Goal: Task Accomplishment & Management: Use online tool/utility

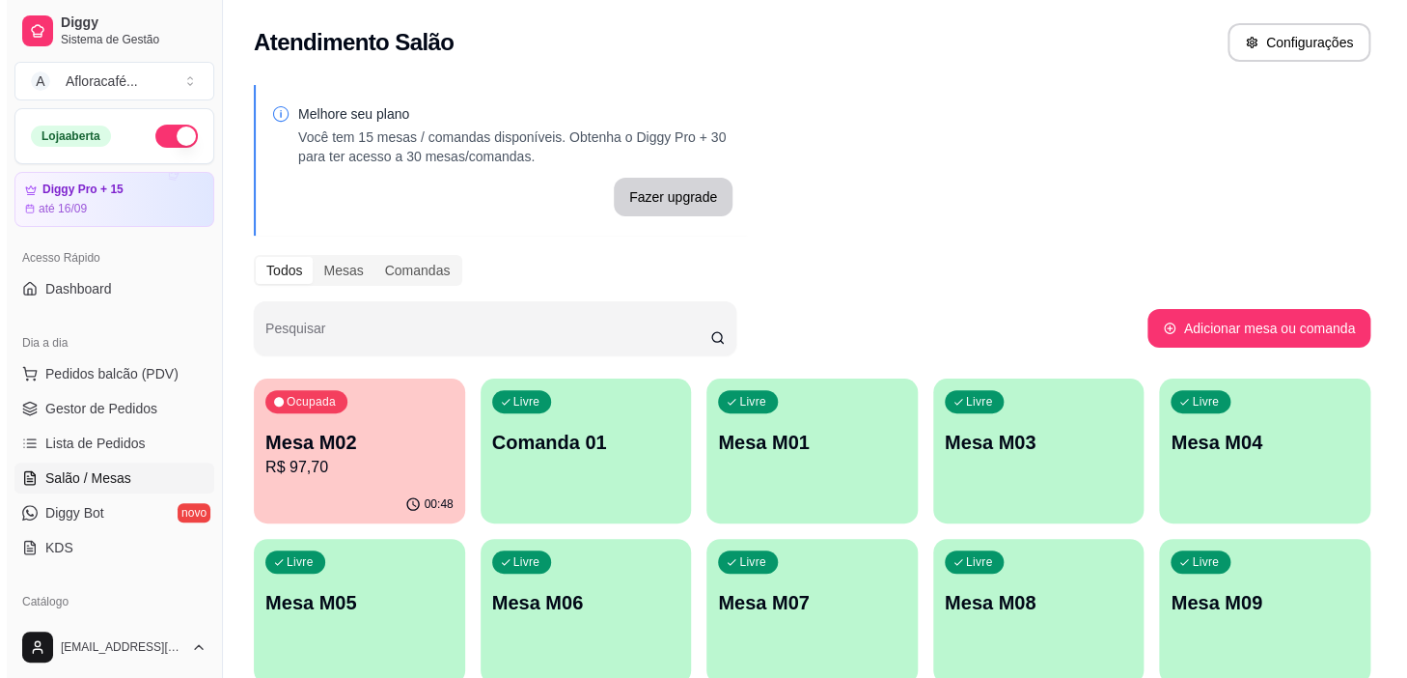
scroll to position [702, 0]
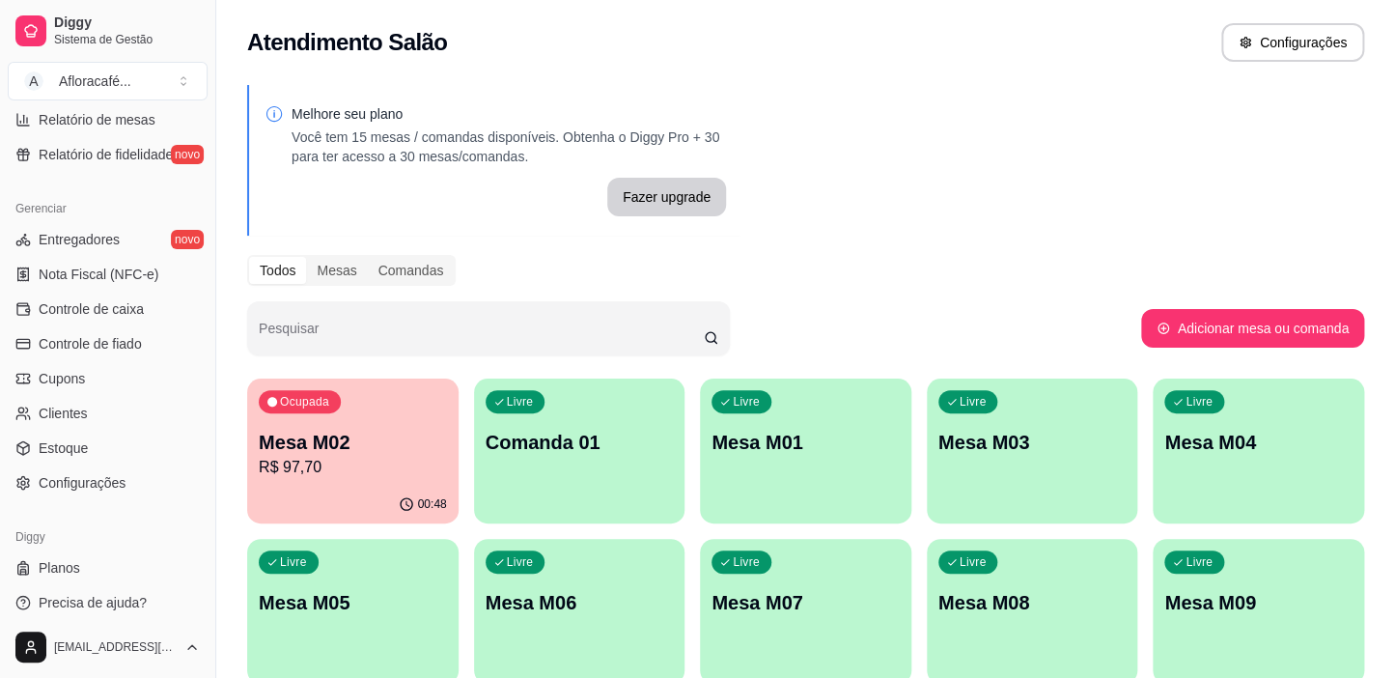
click at [392, 479] on div "Ocupada Mesa M02 R$ 97,70" at bounding box center [352, 431] width 211 height 107
click at [639, 470] on div "Livre Comanda 01" at bounding box center [579, 439] width 211 height 122
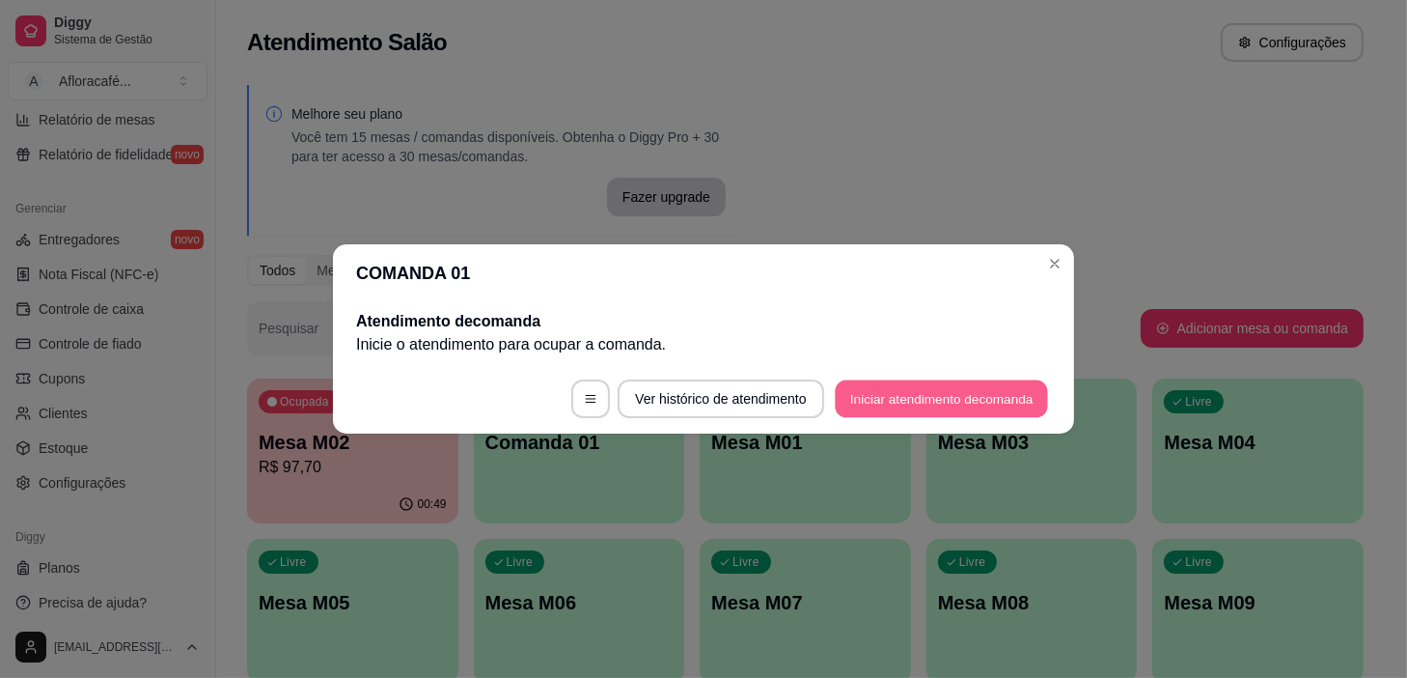
click at [864, 392] on button "Iniciar atendimento de comanda" at bounding box center [941, 399] width 213 height 38
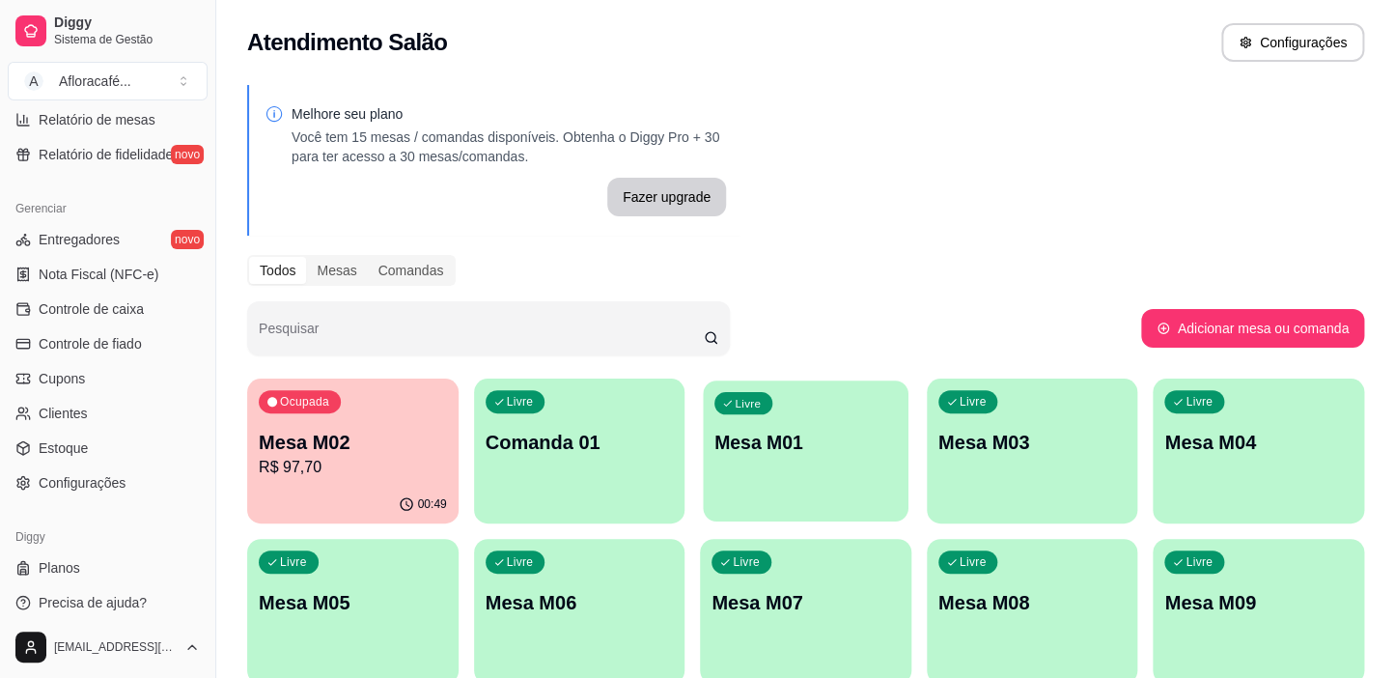
click at [713, 475] on div "Livre Mesa M01" at bounding box center [805, 439] width 205 height 118
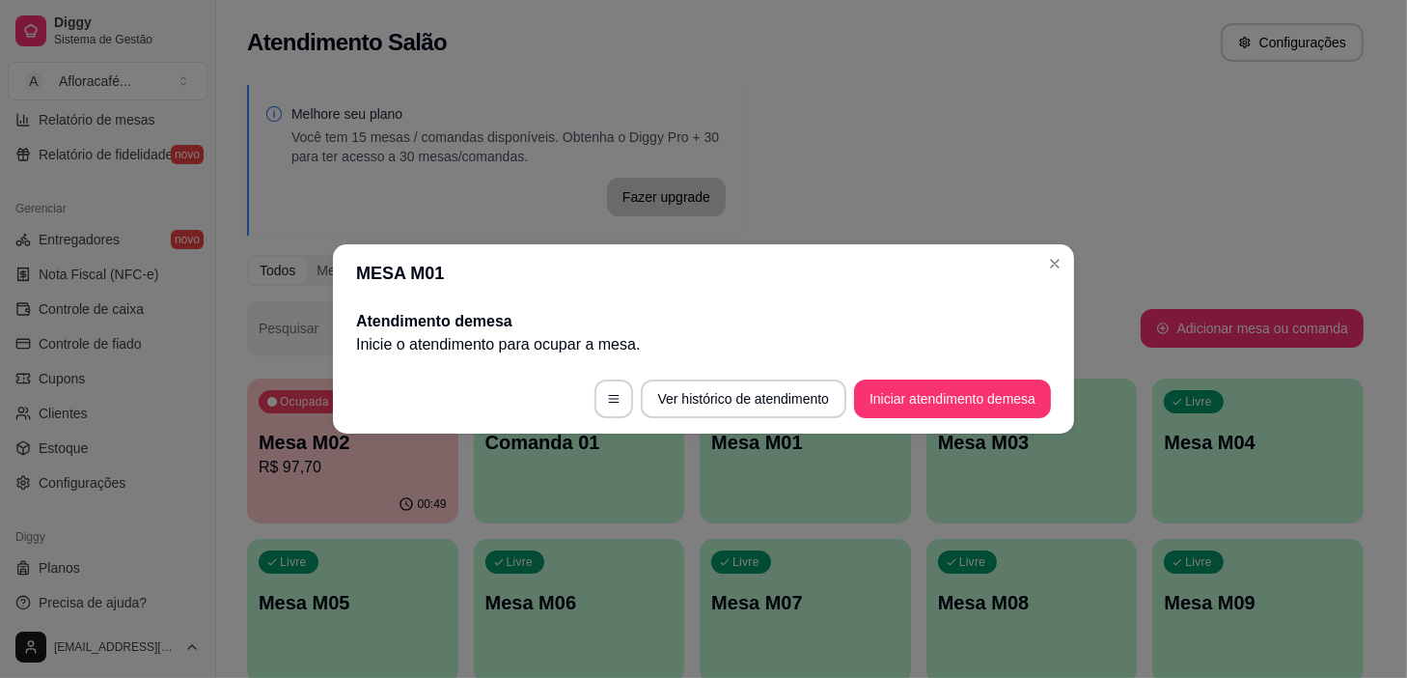
click at [927, 376] on footer "Ver histórico de atendimento Iniciar atendimento de mesa" at bounding box center [703, 399] width 741 height 70
click at [923, 395] on button "Iniciar atendimento de mesa" at bounding box center [952, 398] width 197 height 39
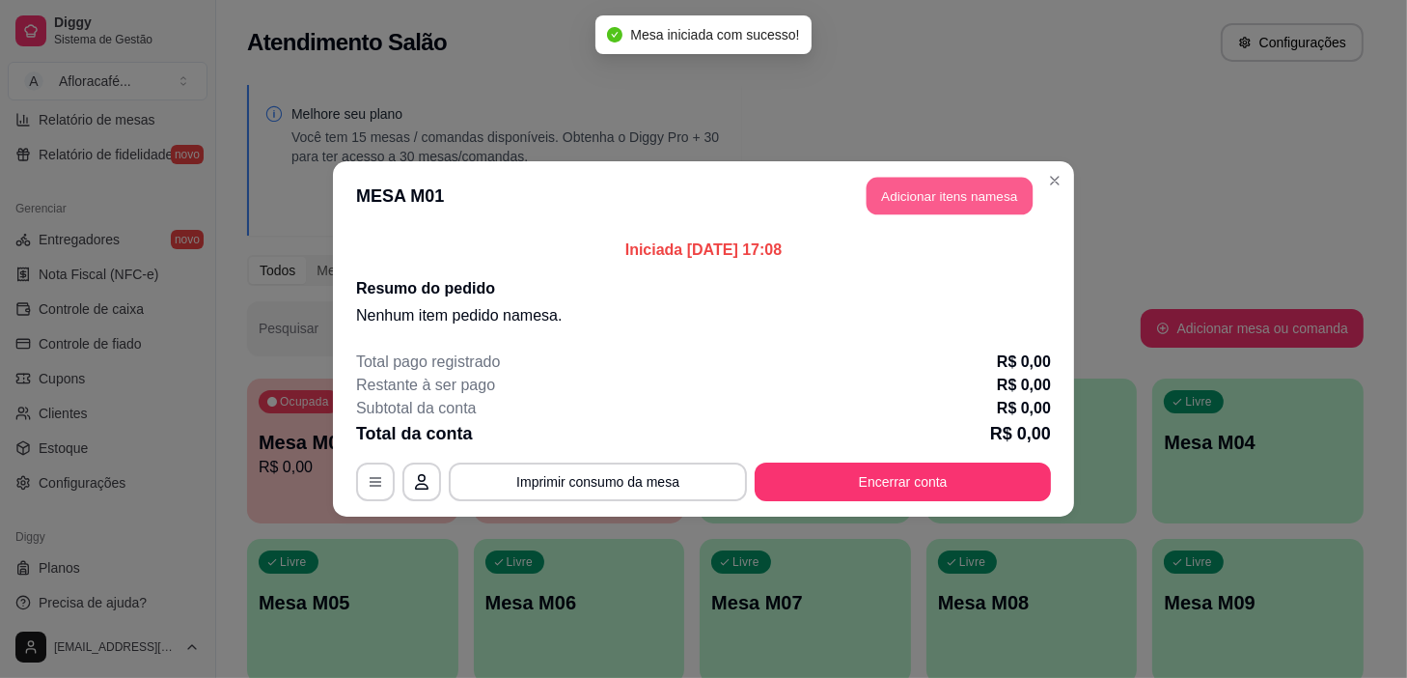
click at [905, 196] on button "Adicionar itens na mesa" at bounding box center [950, 197] width 166 height 38
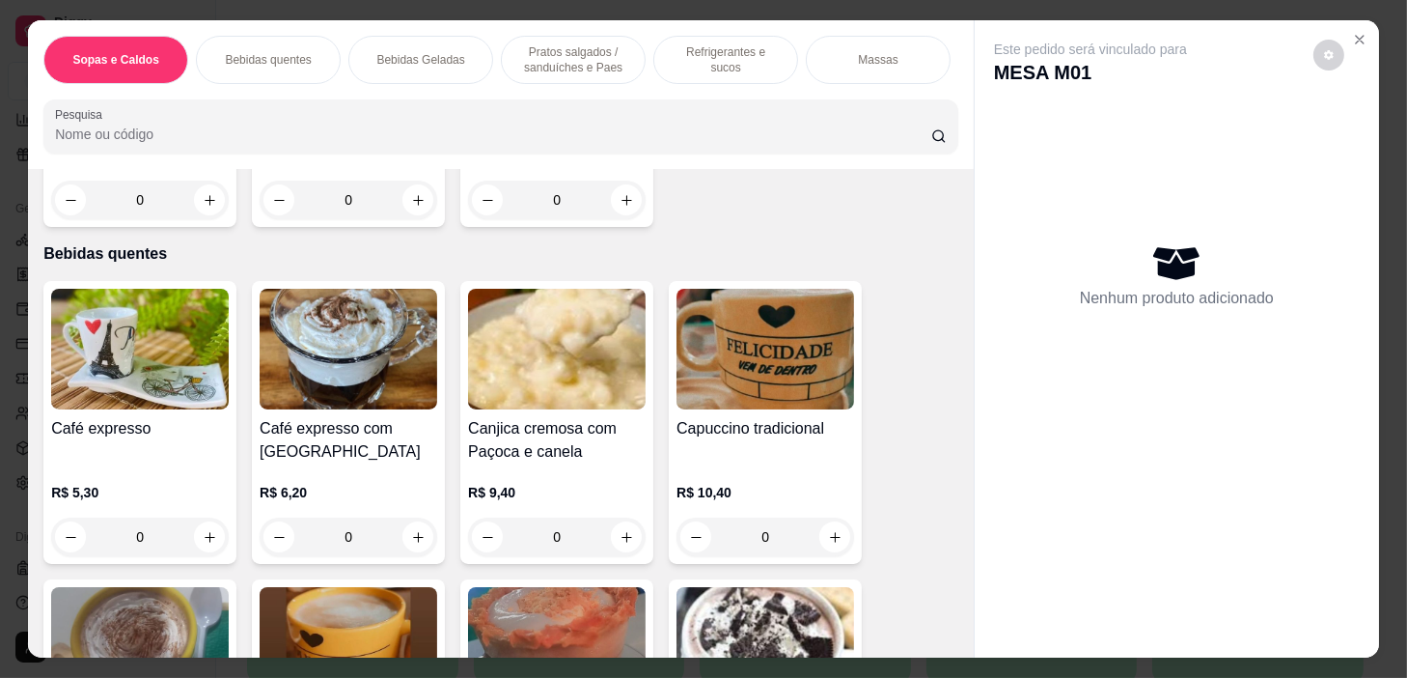
scroll to position [614, 0]
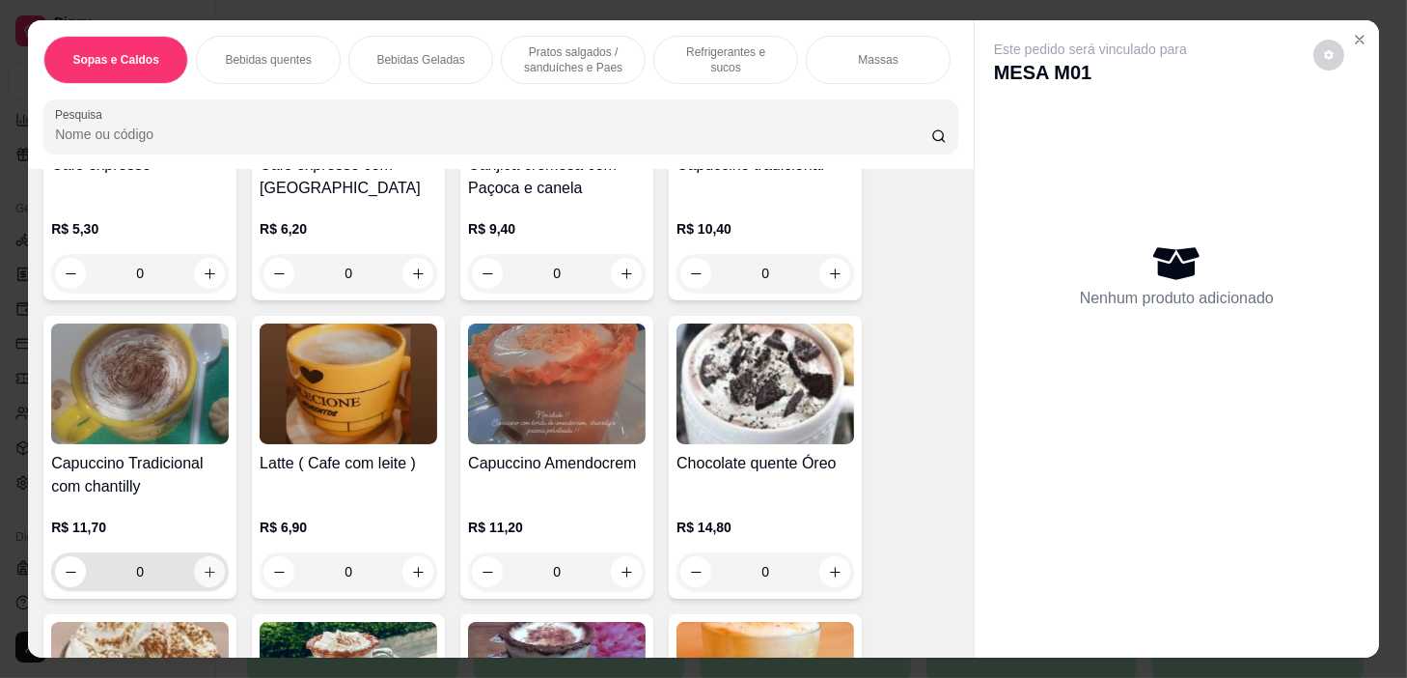
click at [216, 580] on button "increase-product-quantity" at bounding box center [209, 571] width 31 height 31
type input "1"
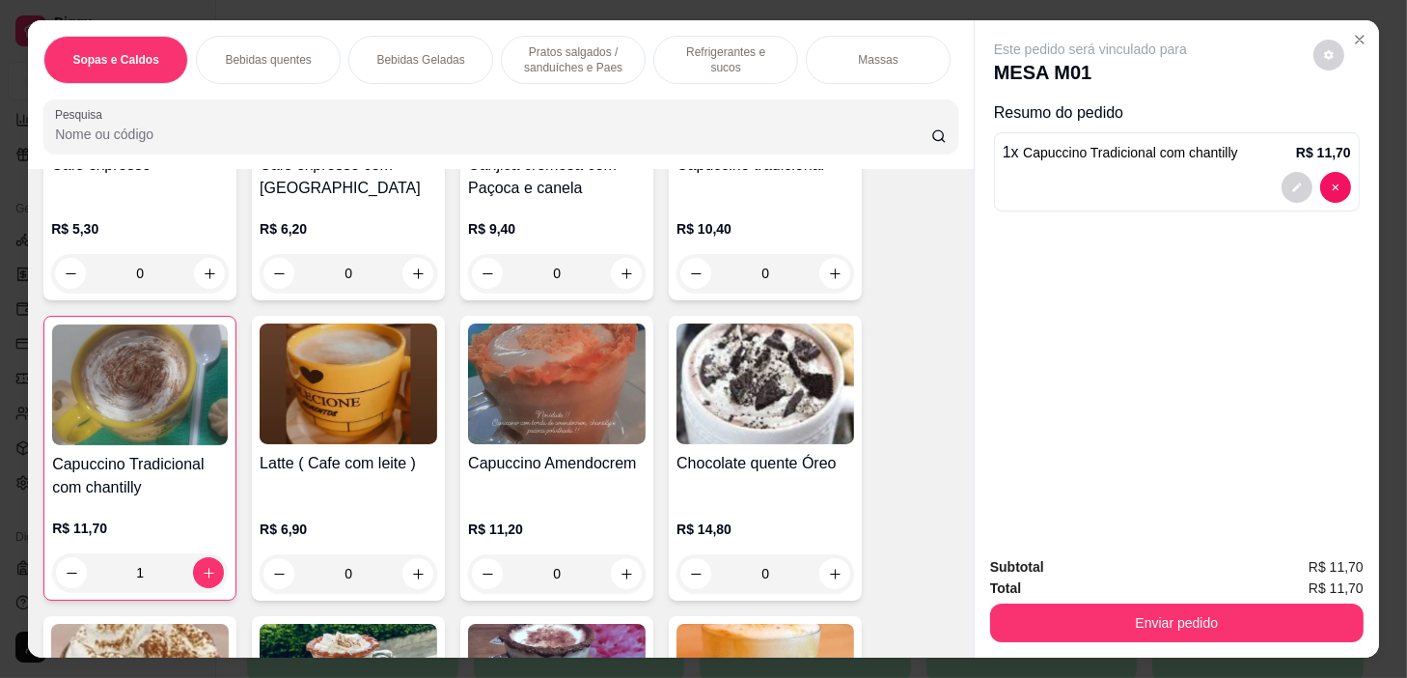
click at [581, 57] on p "Pratos salgados / sanduíches e Paes" at bounding box center [573, 59] width 112 height 31
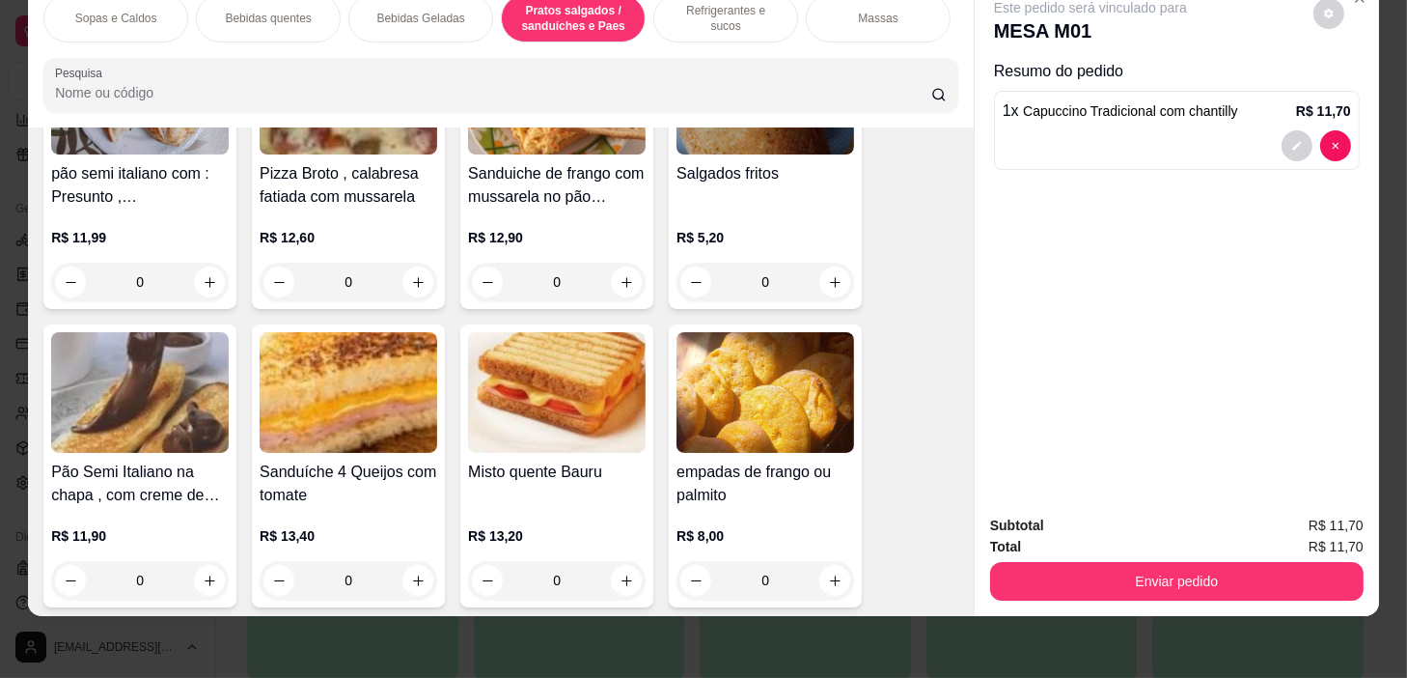
scroll to position [6650, 0]
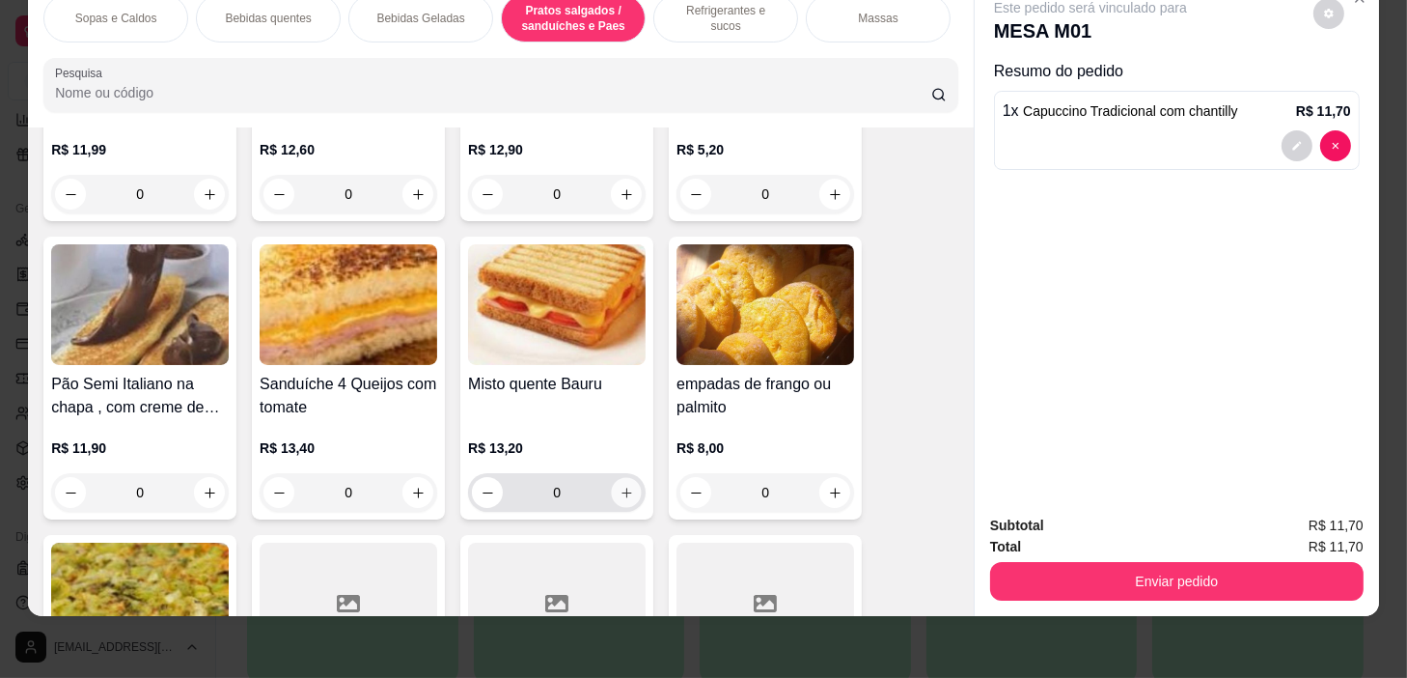
click at [620, 491] on icon "increase-product-quantity" at bounding box center [627, 493] width 14 height 14
type input "1"
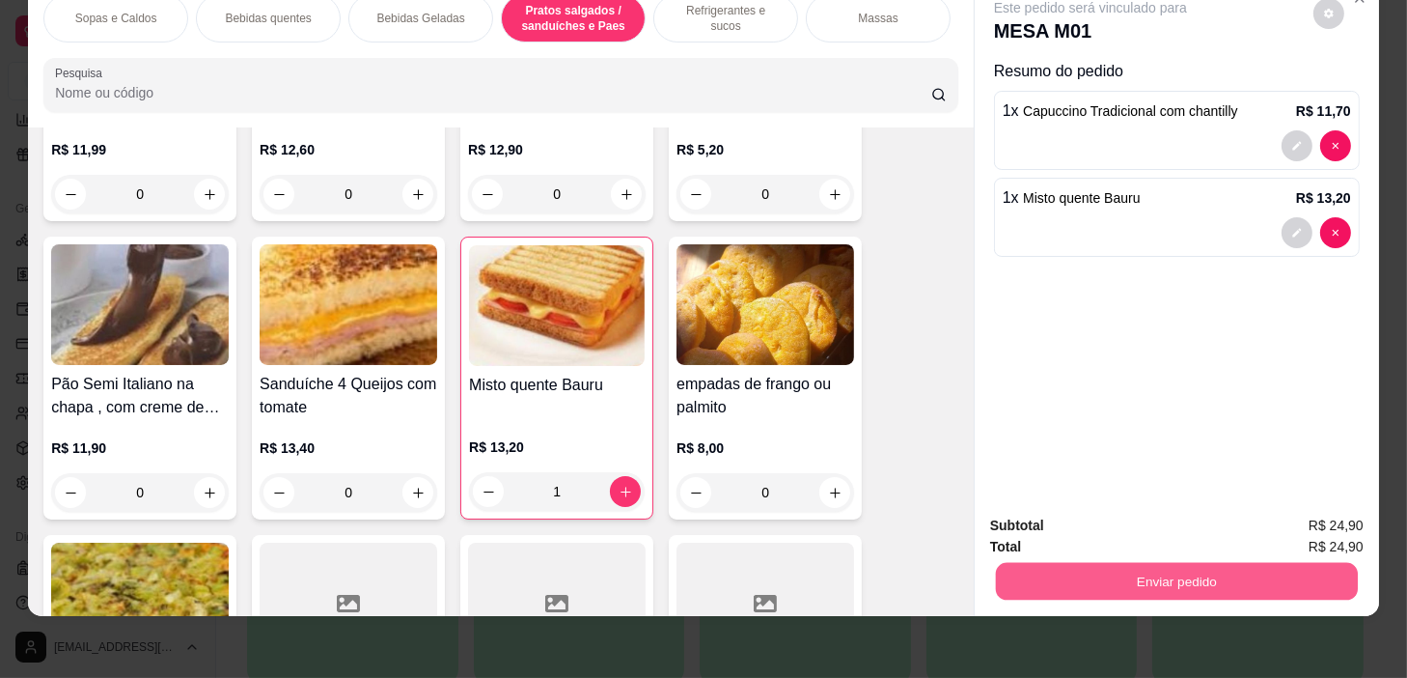
click at [1250, 563] on button "Enviar pedido" at bounding box center [1177, 582] width 362 height 38
click at [1224, 563] on button "Enviar pedido" at bounding box center [1177, 582] width 362 height 38
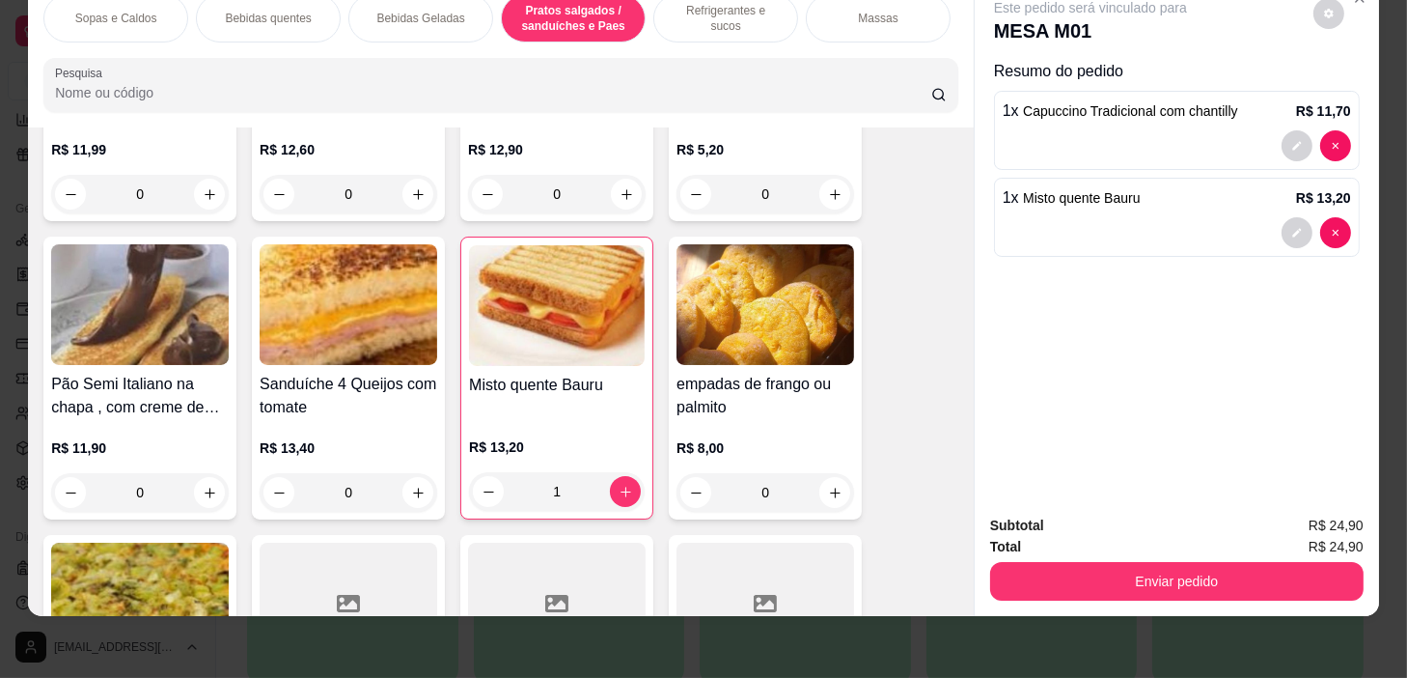
drag, startPoint x: 1118, startPoint y: 499, endPoint x: 1110, endPoint y: 538, distance: 39.4
click at [1118, 502] on div "Subtotal R$ 24,90 Total R$ 24,90 Enviar pedido" at bounding box center [1177, 557] width 404 height 117
click at [1110, 564] on button "Enviar pedido" at bounding box center [1177, 581] width 374 height 39
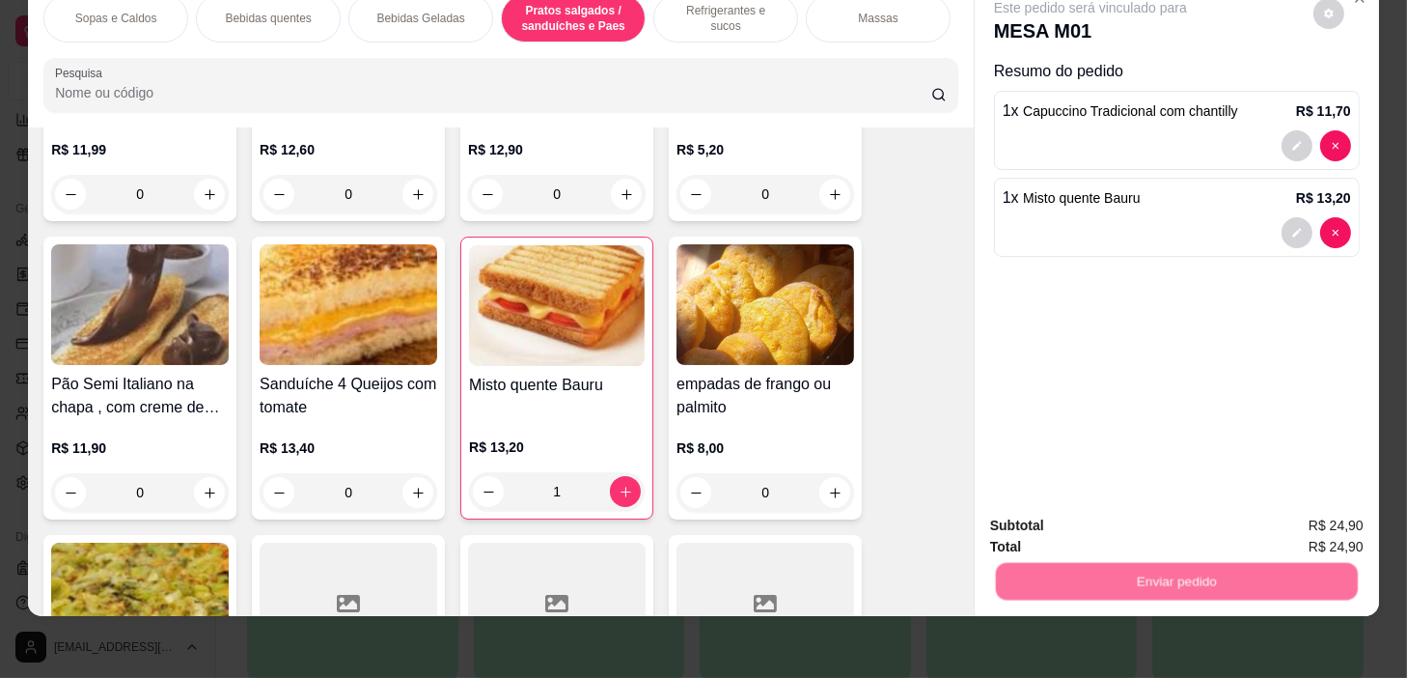
click at [1120, 517] on button "Não registrar e enviar pedido" at bounding box center [1113, 520] width 195 height 36
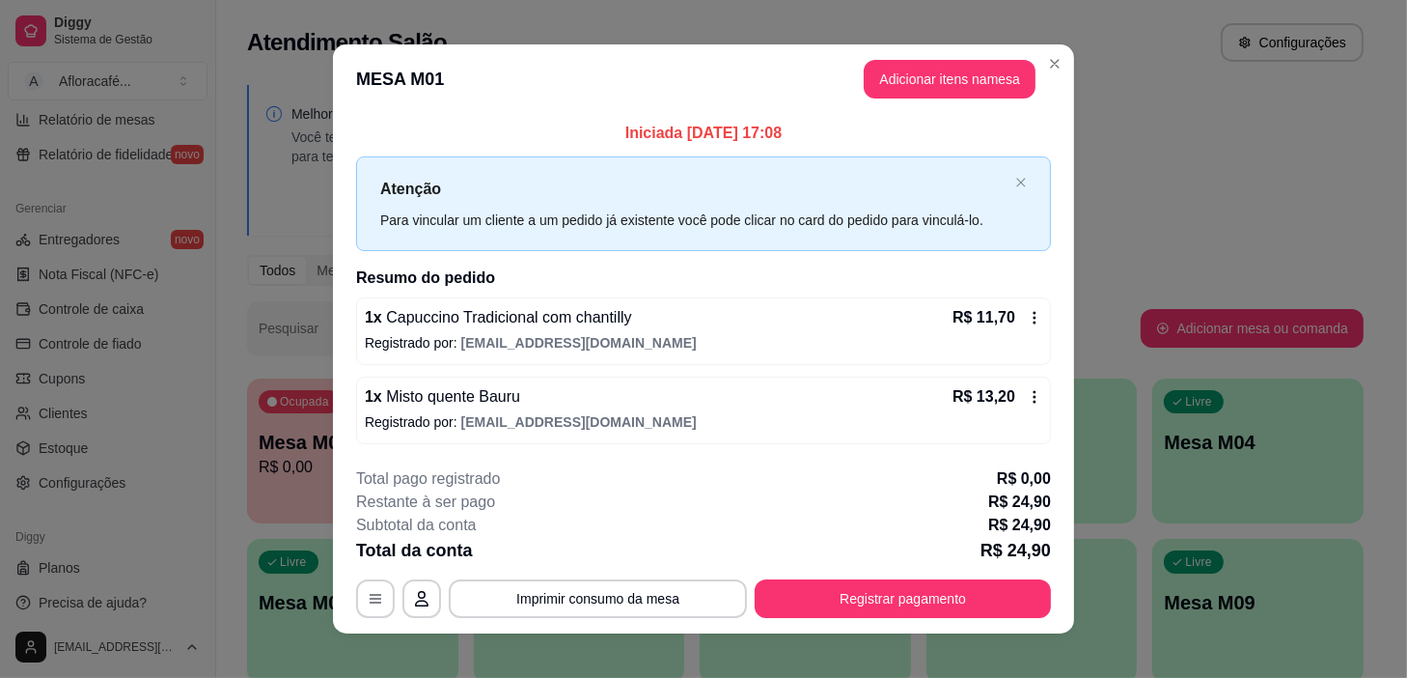
click at [1067, 74] on header "MESA M01 Adicionar itens na mesa" at bounding box center [703, 79] width 741 height 70
click at [1064, 76] on header "MESA M01 Adicionar itens na mesa" at bounding box center [703, 79] width 741 height 70
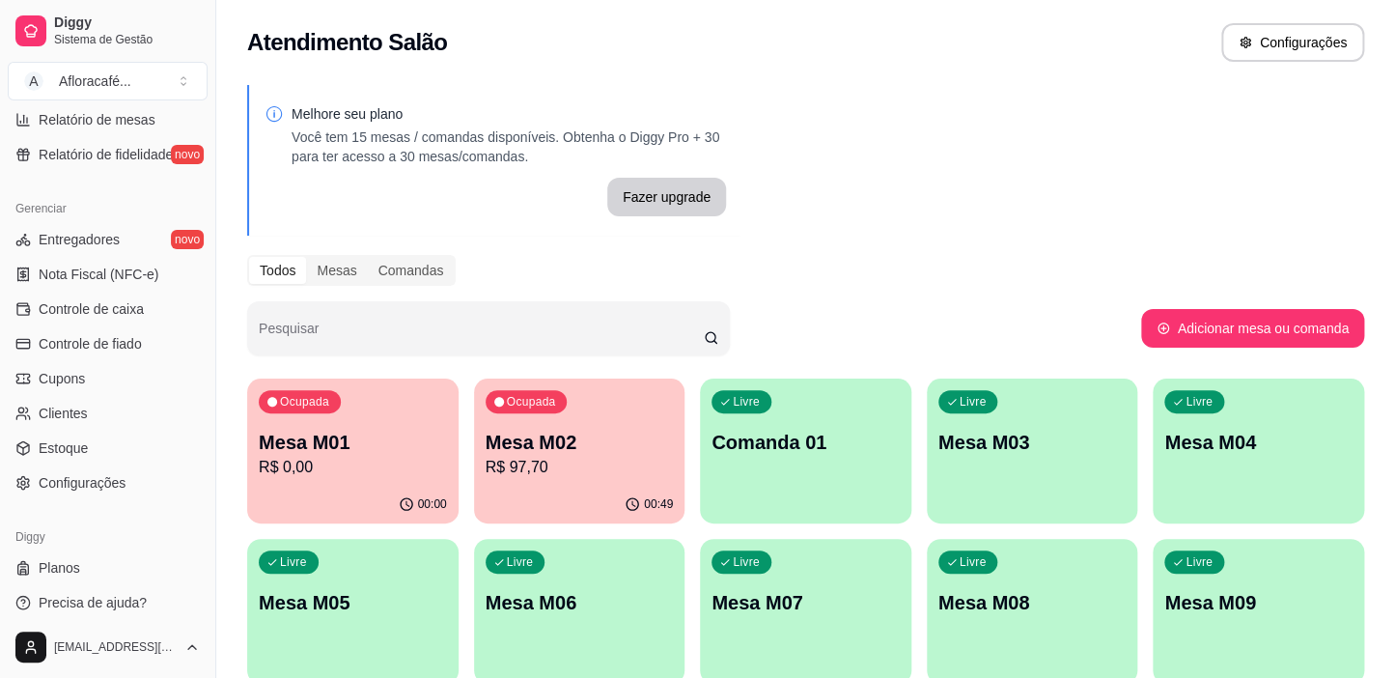
click at [956, 452] on p "Mesa M03" at bounding box center [1032, 442] width 188 height 27
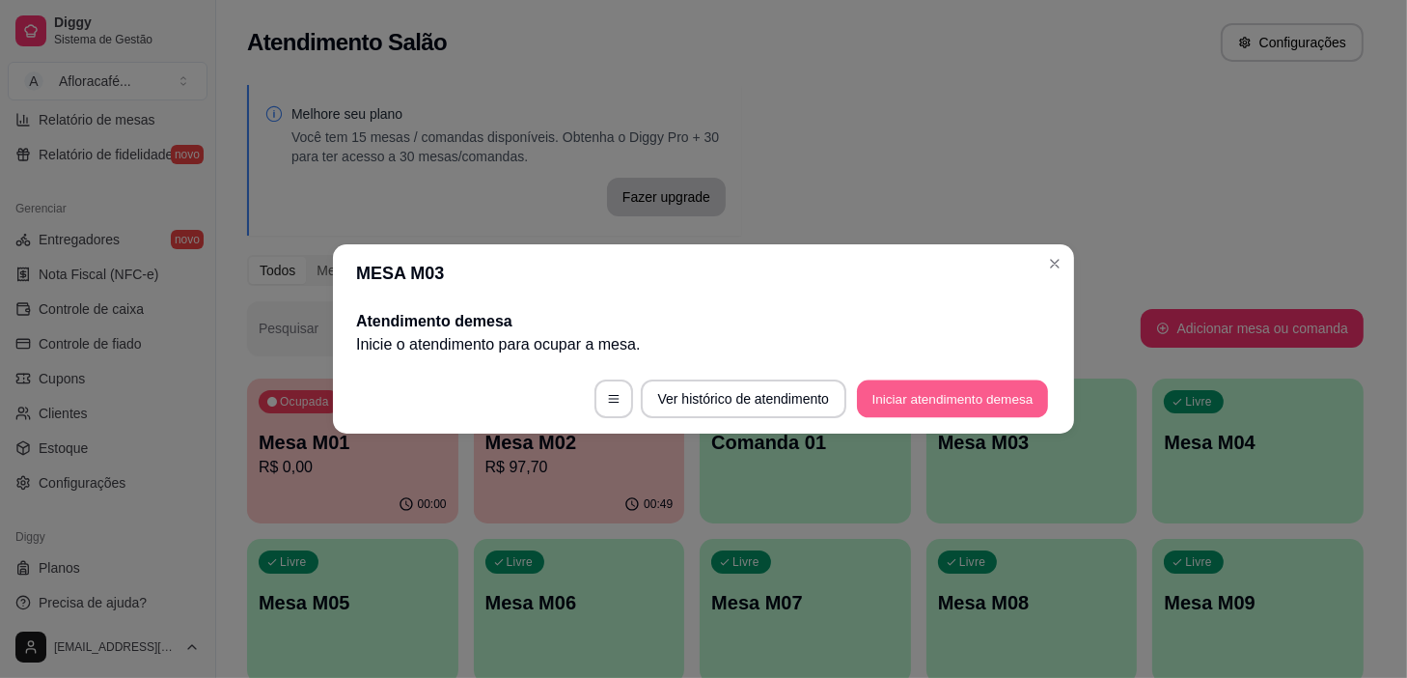
click at [1003, 396] on button "Iniciar atendimento de mesa" at bounding box center [952, 399] width 191 height 38
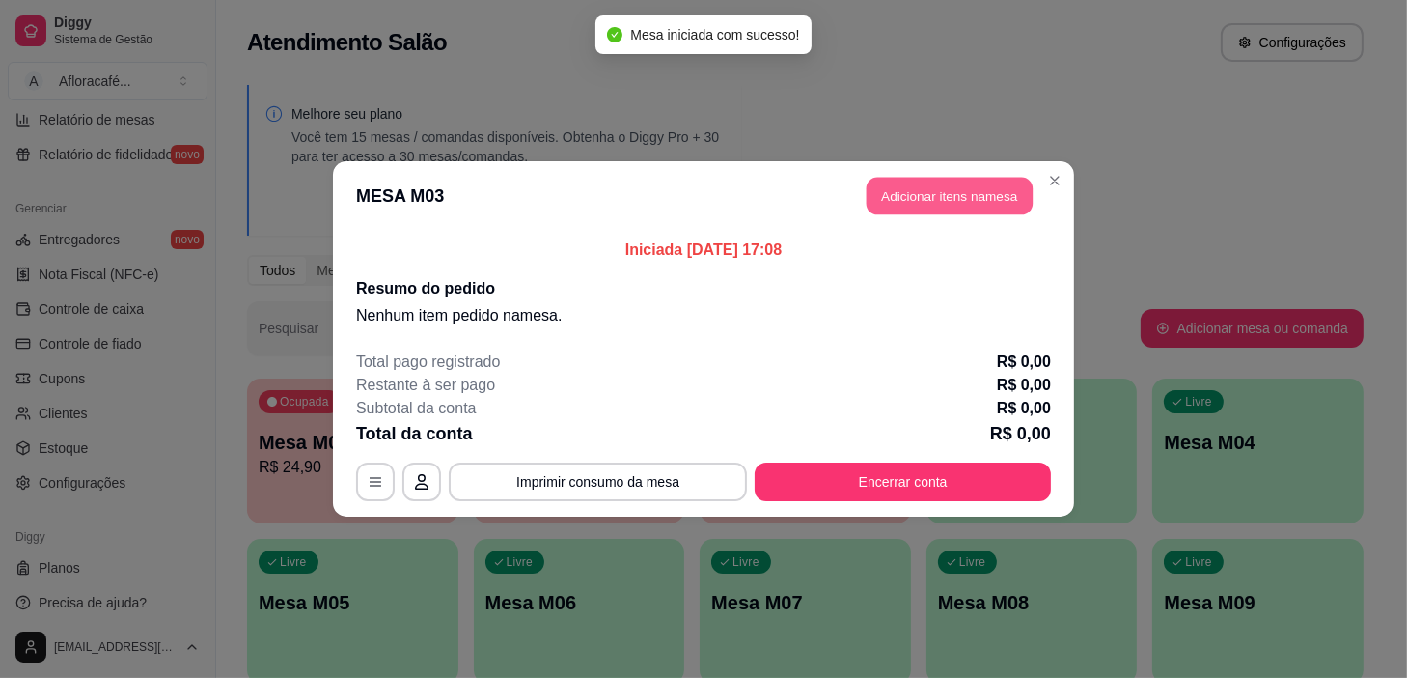
click at [960, 189] on button "Adicionar itens na mesa" at bounding box center [950, 197] width 166 height 38
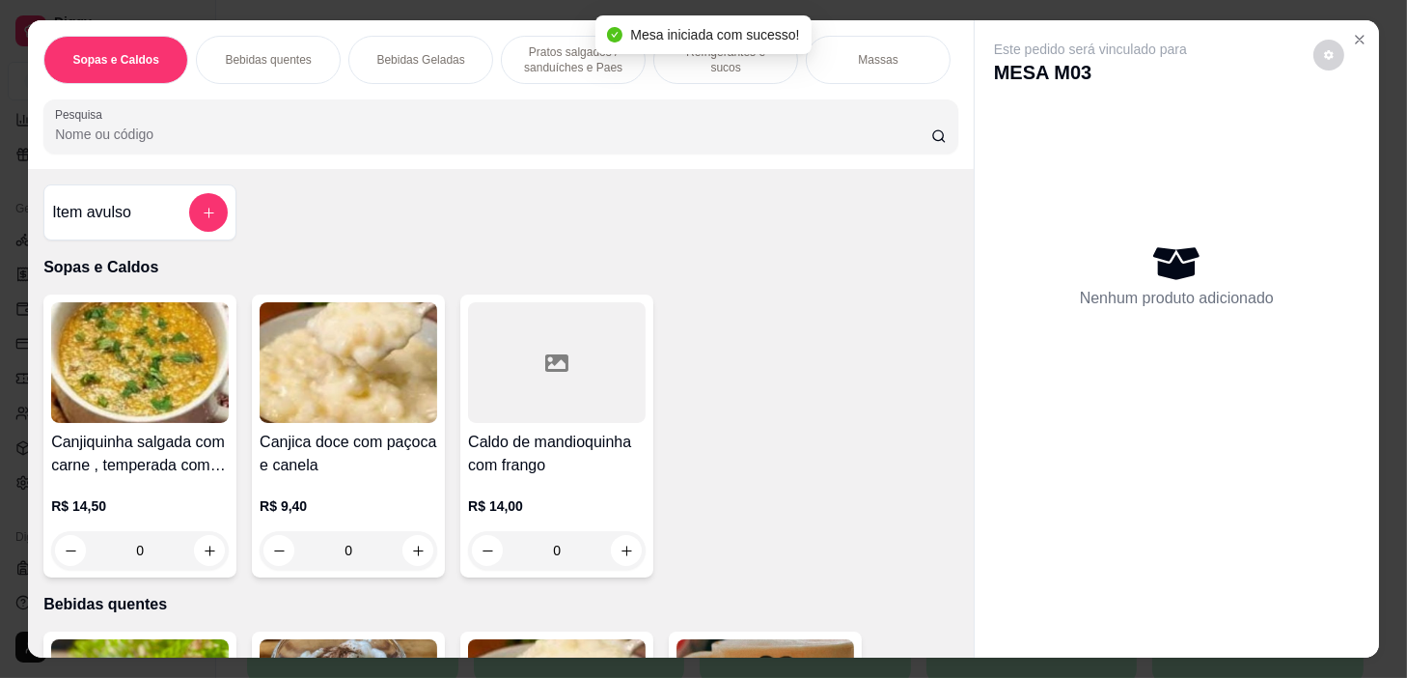
click at [605, 61] on p "Pratos salgados / sanduíches e Paes" at bounding box center [573, 59] width 112 height 31
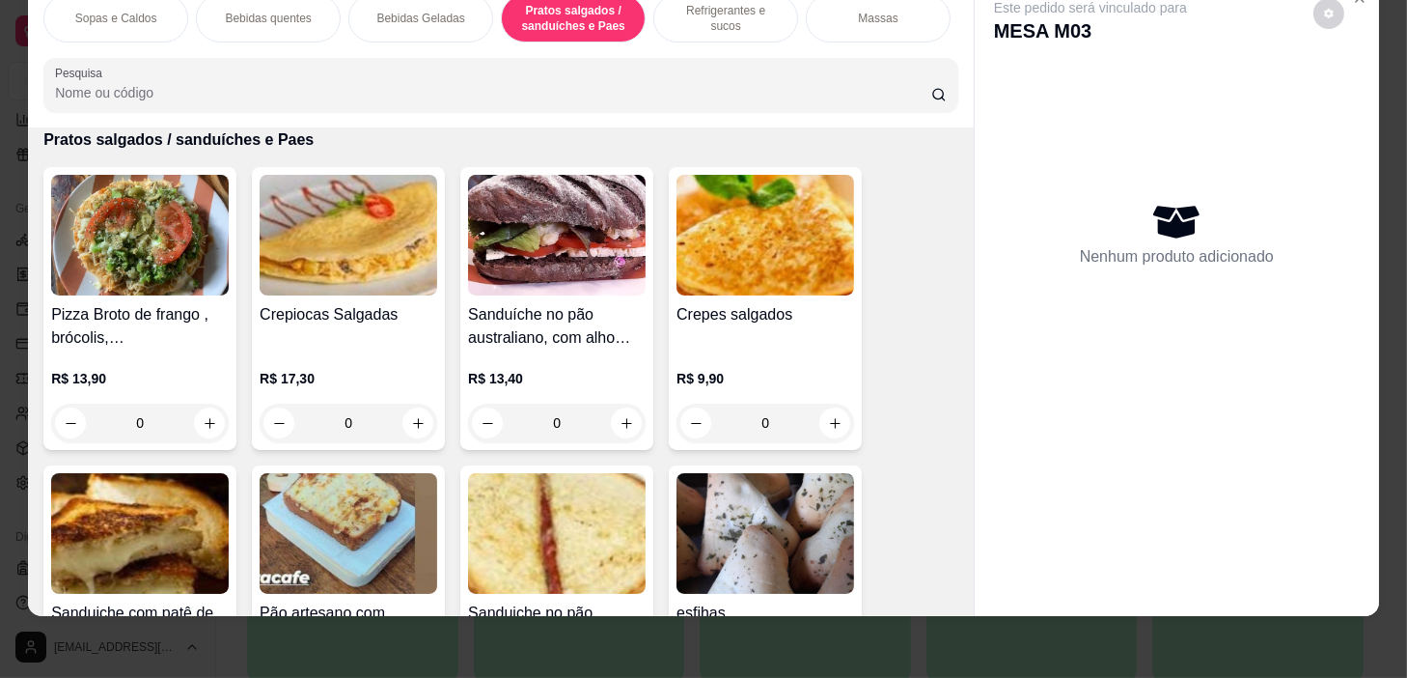
scroll to position [4981, 0]
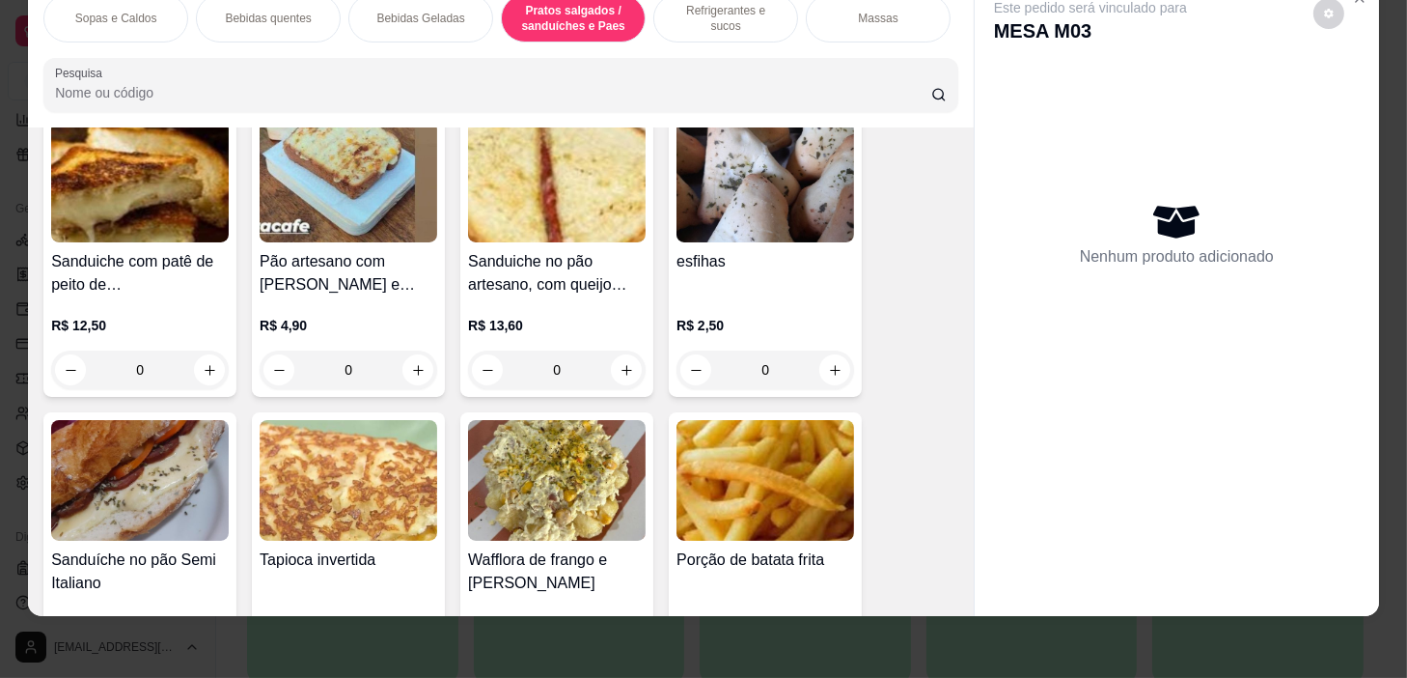
click at [826, 371] on div "0" at bounding box center [766, 369] width 178 height 39
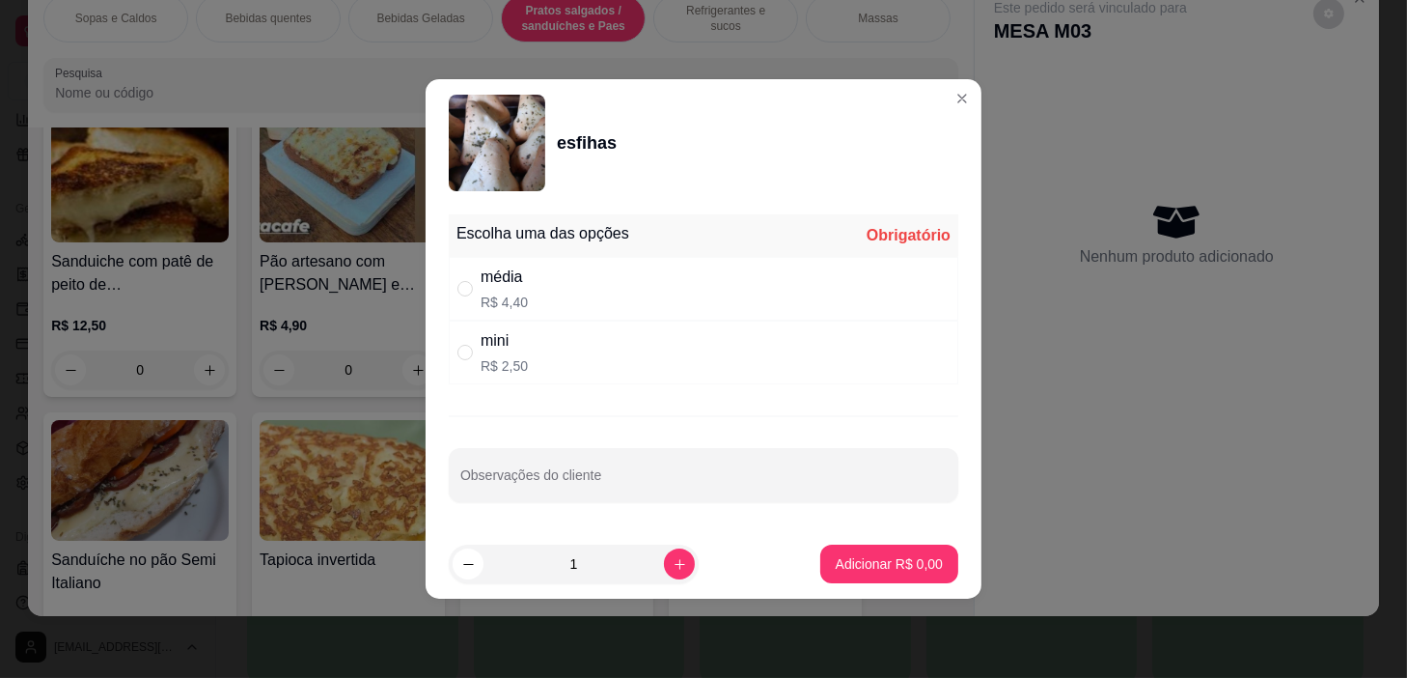
click at [811, 290] on div "média R$ 4,40" at bounding box center [704, 289] width 510 height 64
radio input "true"
click at [899, 571] on p "Adicionar R$ 4,40" at bounding box center [889, 563] width 104 height 18
type input "1"
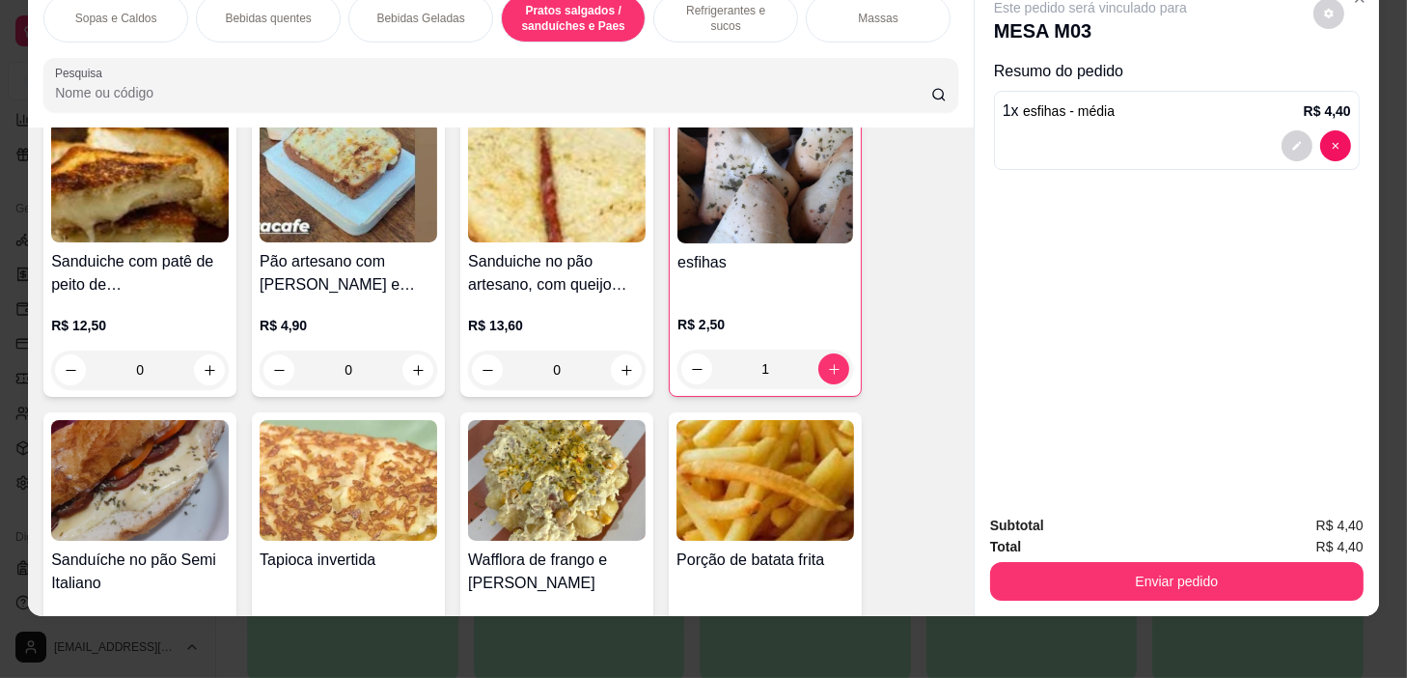
click at [692, 10] on p "Refrigerantes e sucos" at bounding box center [726, 18] width 112 height 31
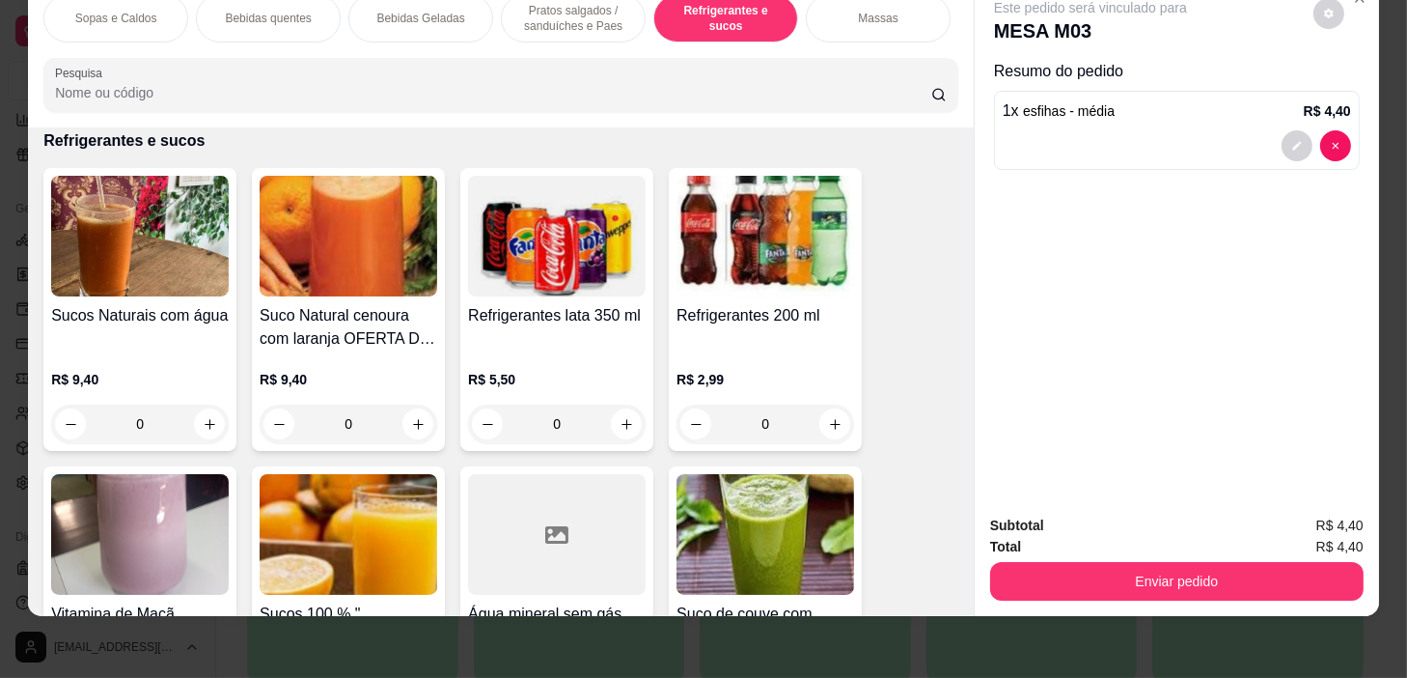
scroll to position [7914, 0]
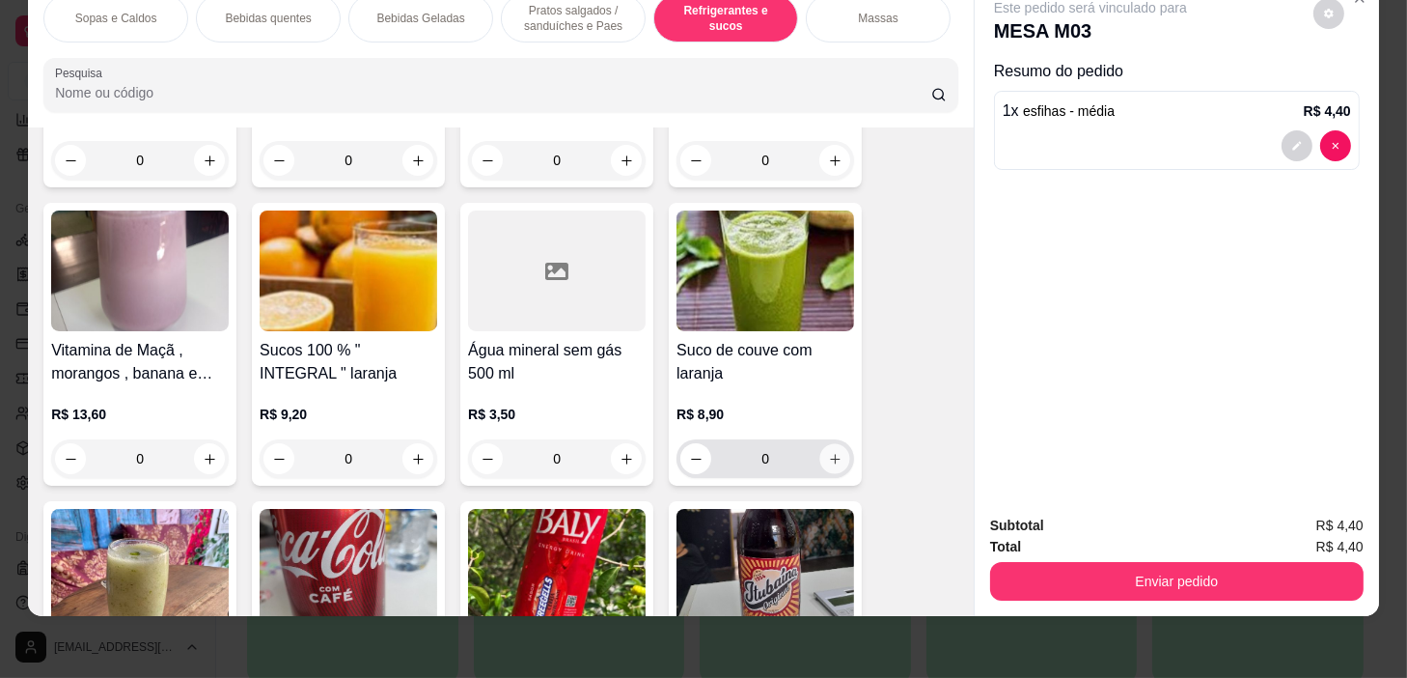
click at [830, 455] on icon "increase-product-quantity" at bounding box center [835, 459] width 14 height 14
type input "1"
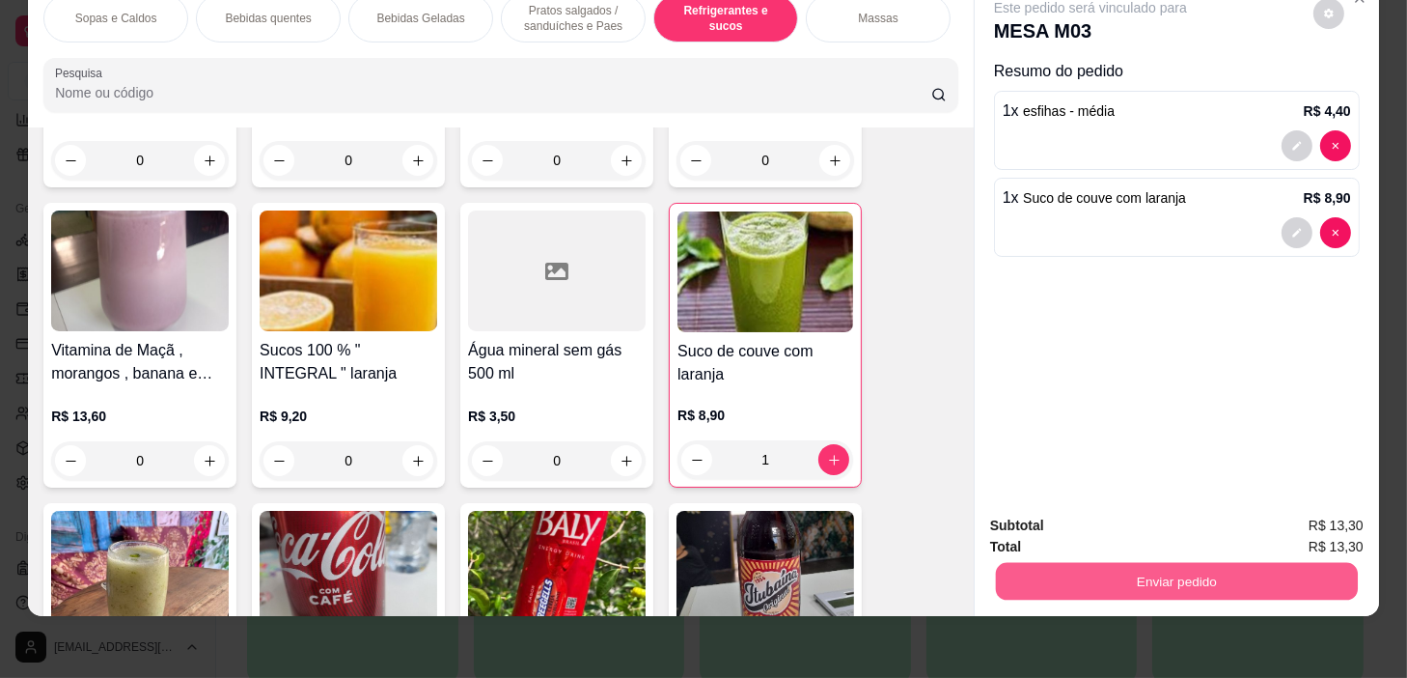
click at [1116, 564] on button "Enviar pedido" at bounding box center [1177, 582] width 362 height 38
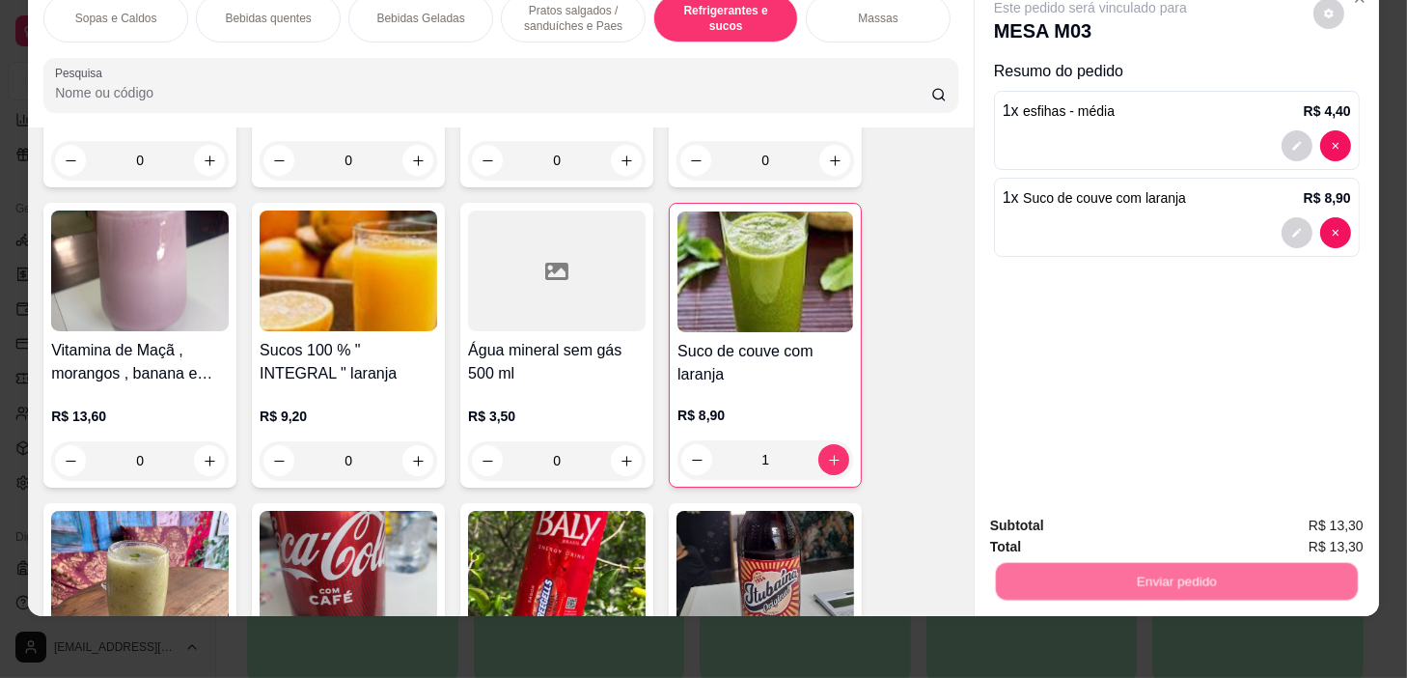
click at [1137, 511] on button "Não registrar e enviar pedido" at bounding box center [1114, 520] width 201 height 37
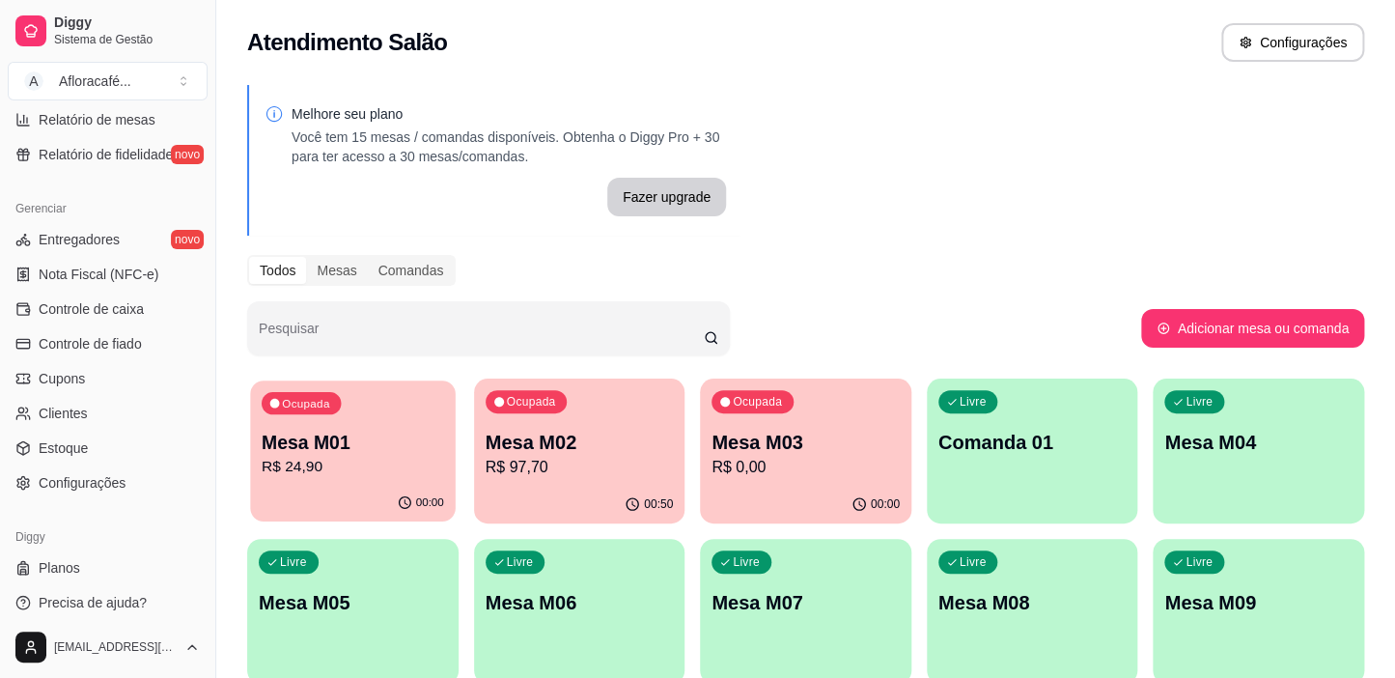
click at [297, 414] on div "Ocupada Mesa M01 R$ 24,90" at bounding box center [352, 432] width 205 height 104
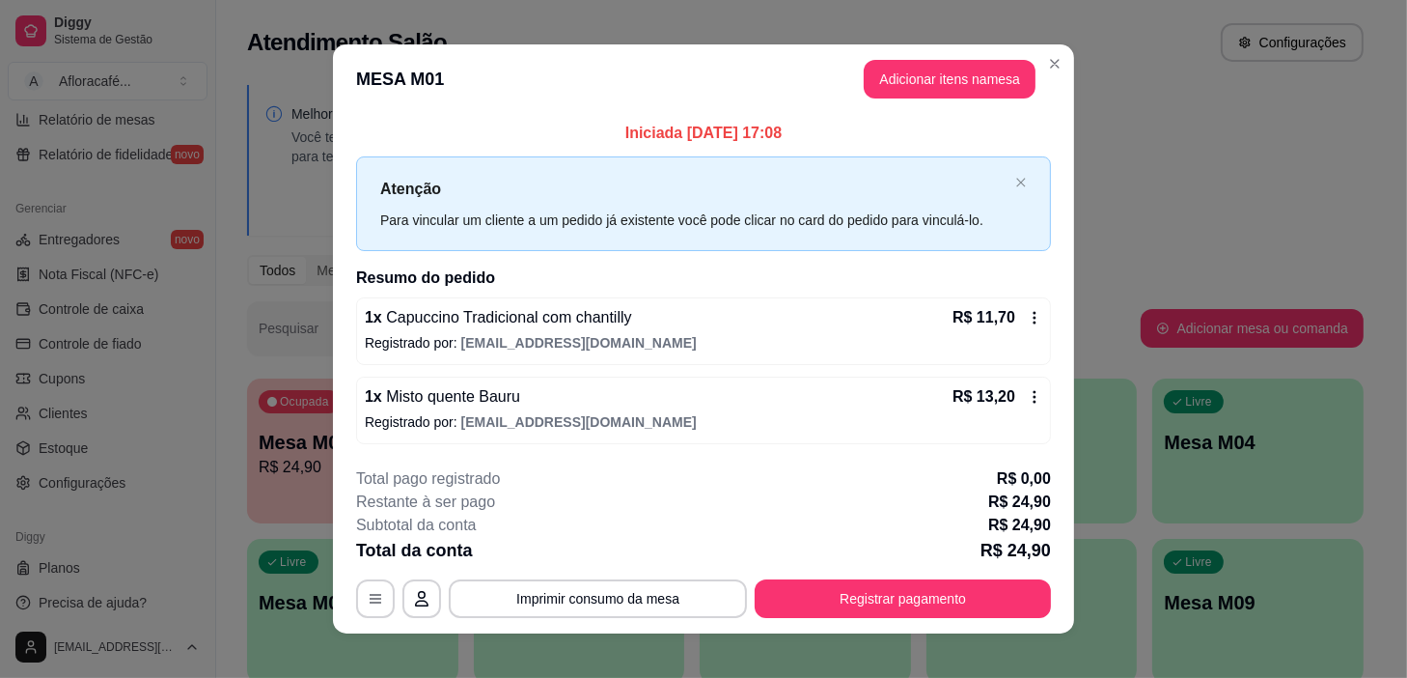
scroll to position [16, 0]
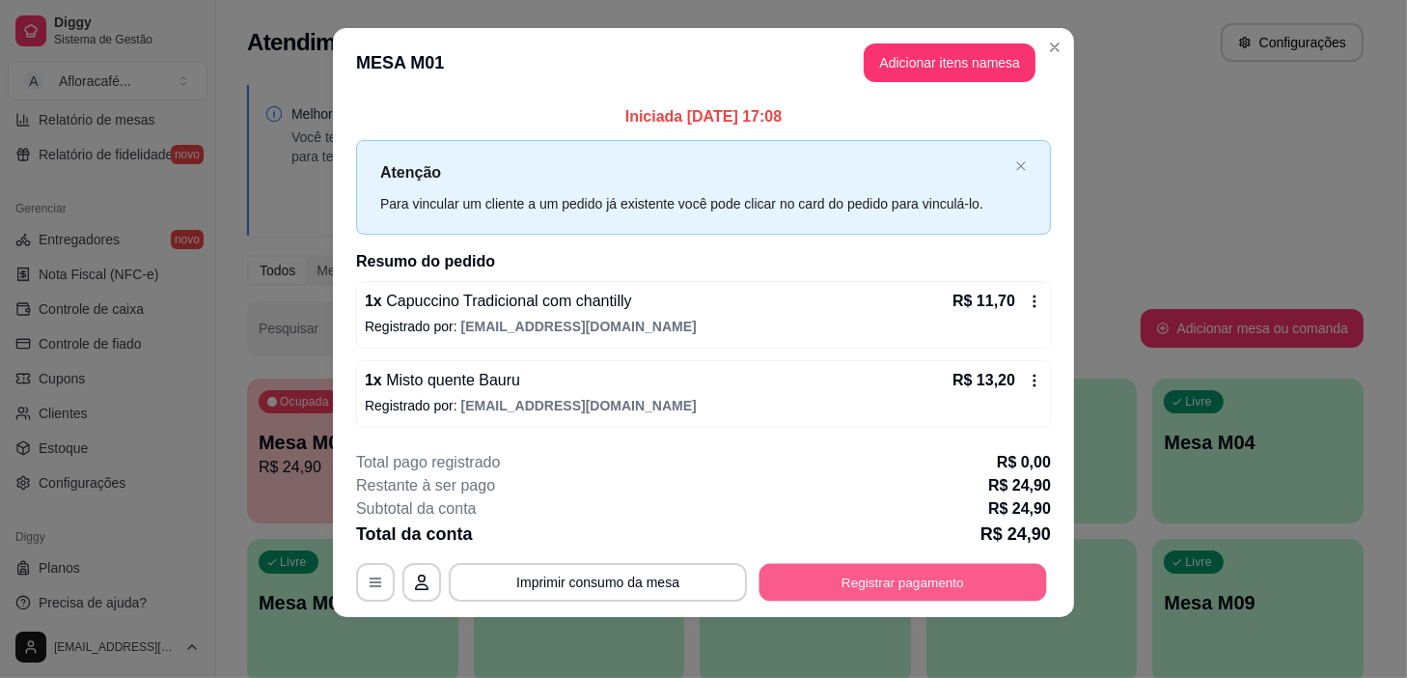
click at [853, 598] on button "Registrar pagamento" at bounding box center [904, 582] width 288 height 38
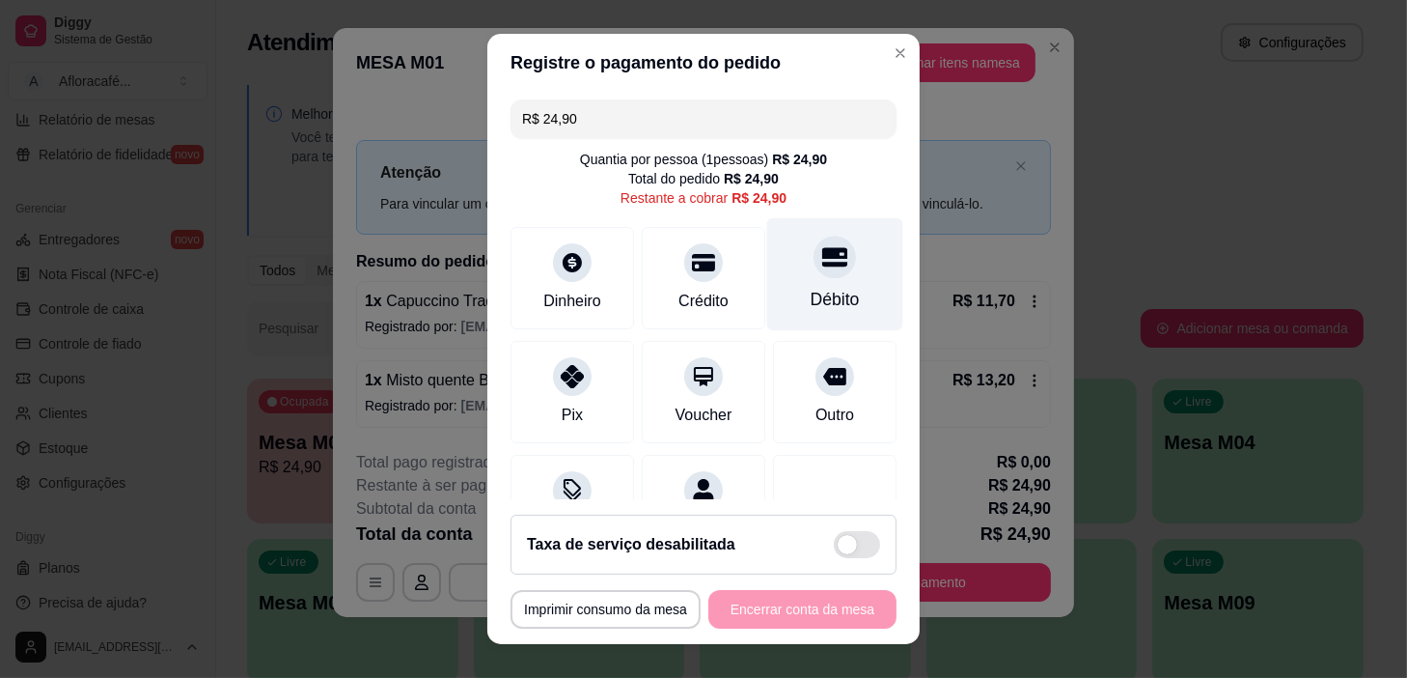
click at [773, 244] on div "Débito" at bounding box center [835, 274] width 136 height 113
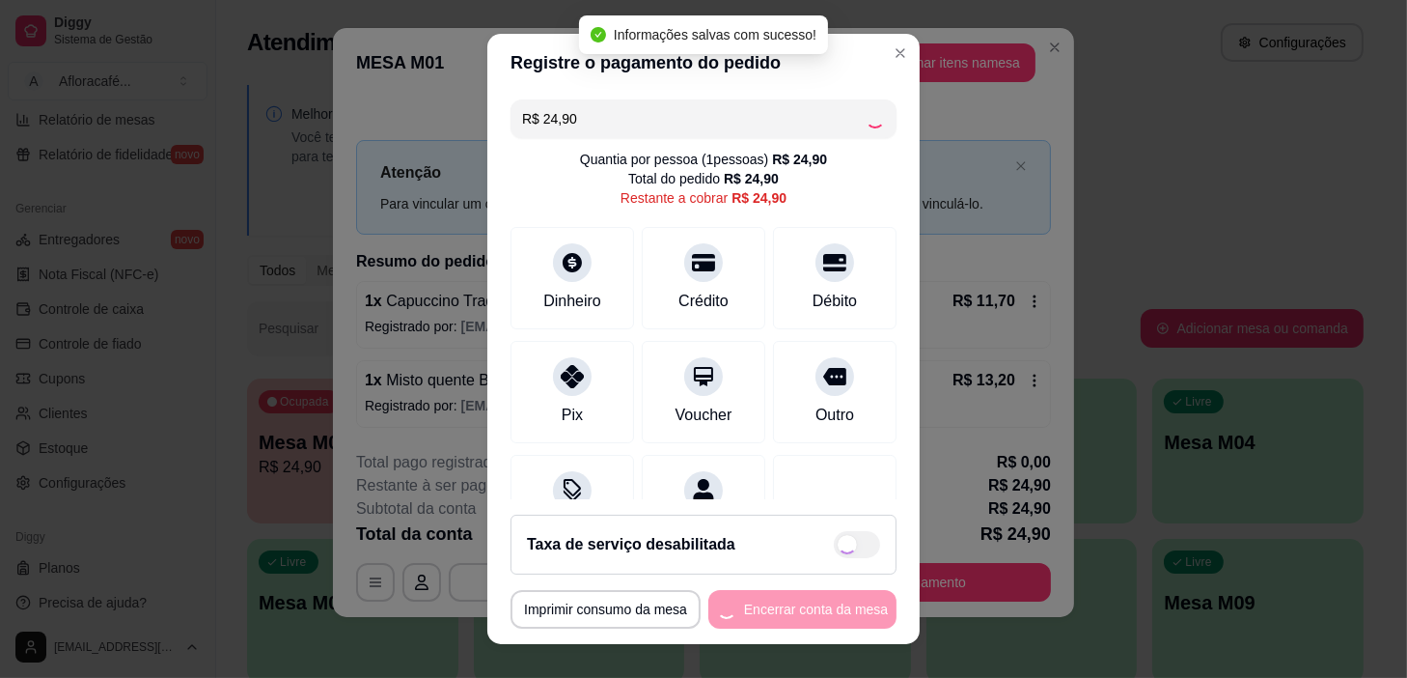
type input "R$ 0,00"
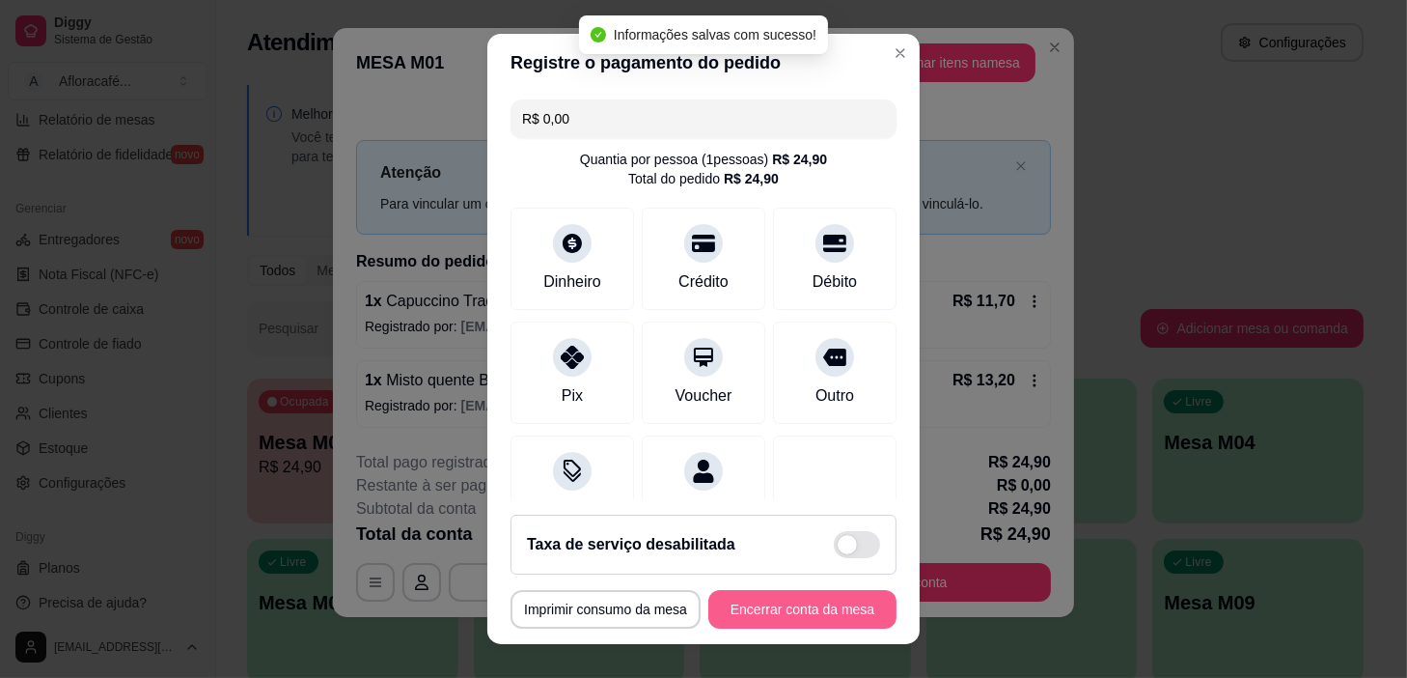
click at [782, 593] on button "Encerrar conta da mesa" at bounding box center [803, 609] width 188 height 39
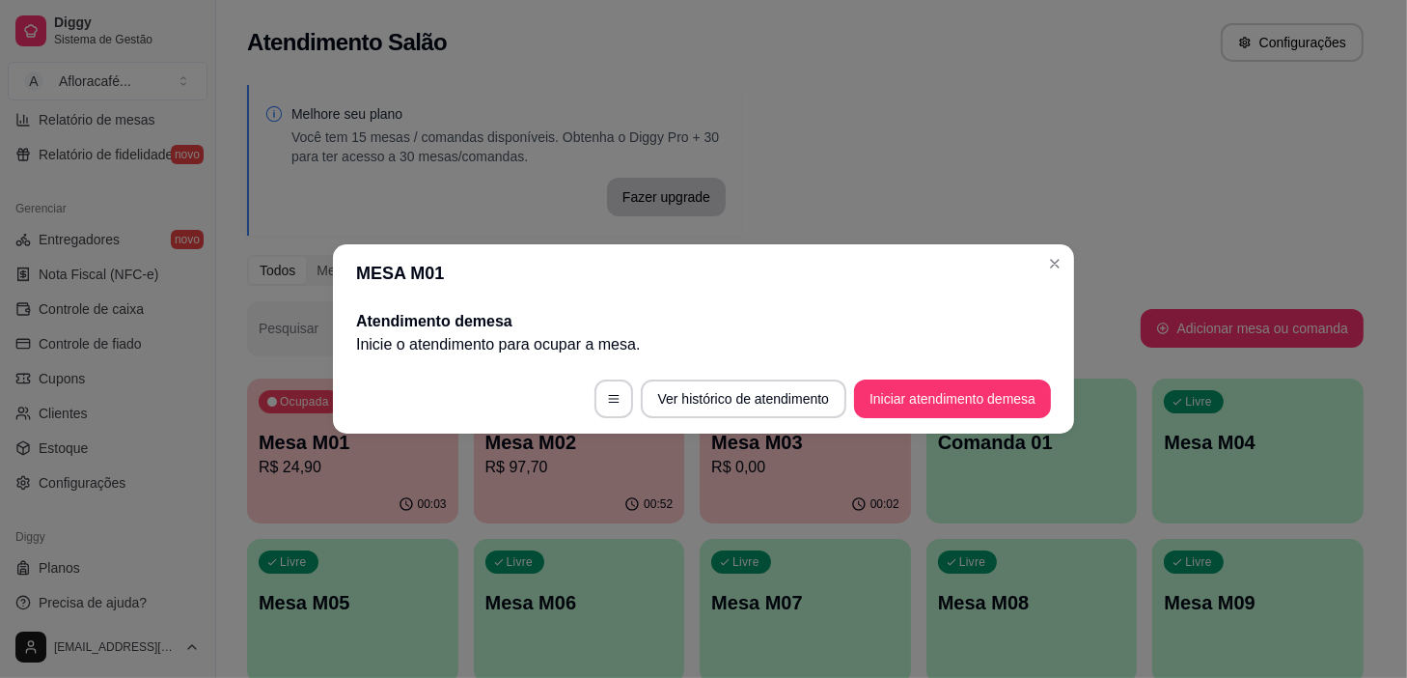
scroll to position [0, 0]
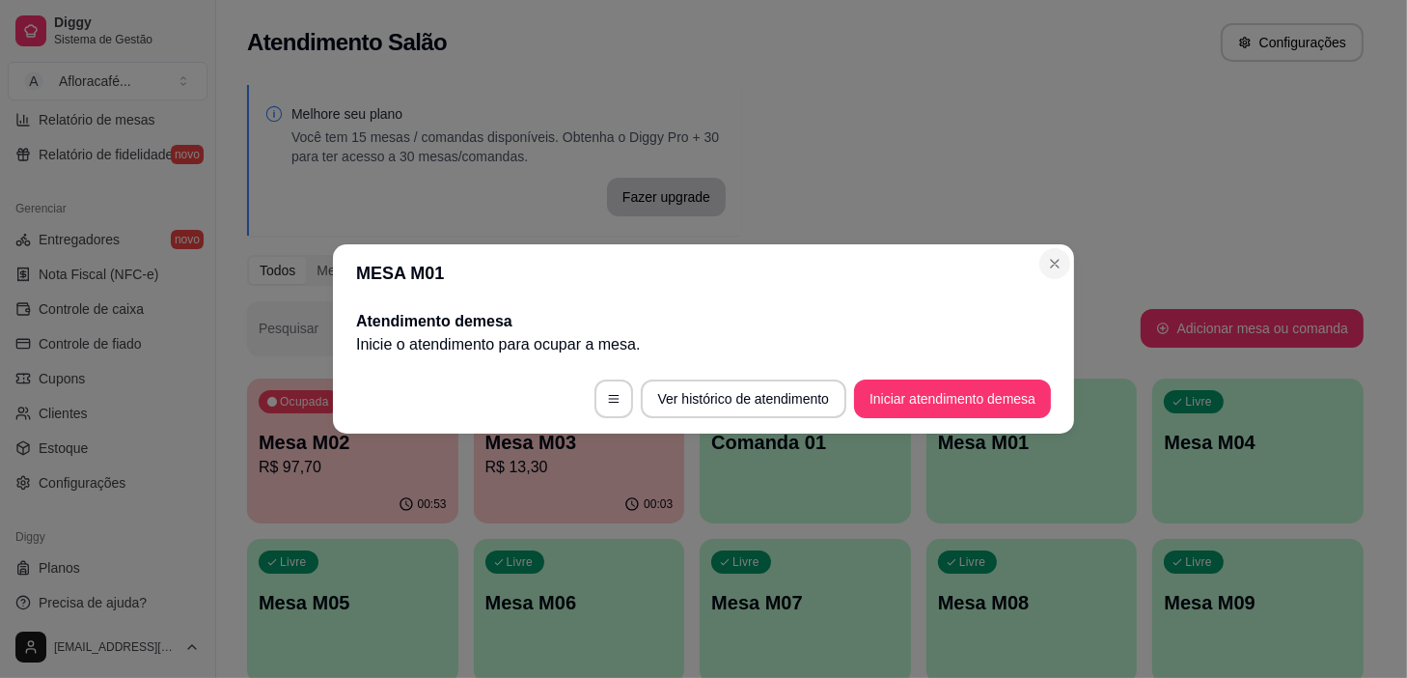
drag, startPoint x: 1034, startPoint y: 254, endPoint x: 1070, endPoint y: 262, distance: 36.5
click at [1047, 259] on section "MESA M01 Atendimento de mesa Inicie o atendimento para ocupar a mesa . Ver hist…" at bounding box center [703, 338] width 741 height 189
click at [1071, 263] on header "MESA M01" at bounding box center [703, 273] width 741 height 58
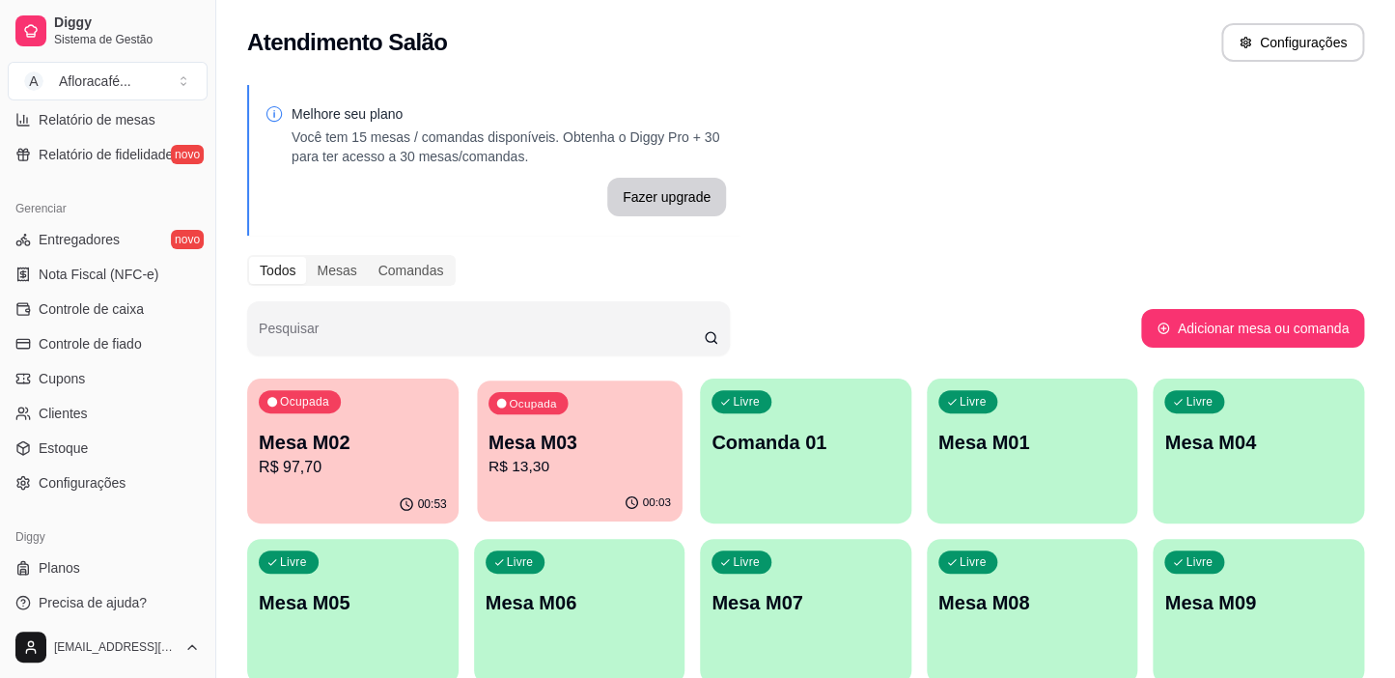
click at [648, 491] on div "00:03" at bounding box center [579, 503] width 205 height 37
click at [487, 436] on p "Mesa M03" at bounding box center [580, 442] width 188 height 27
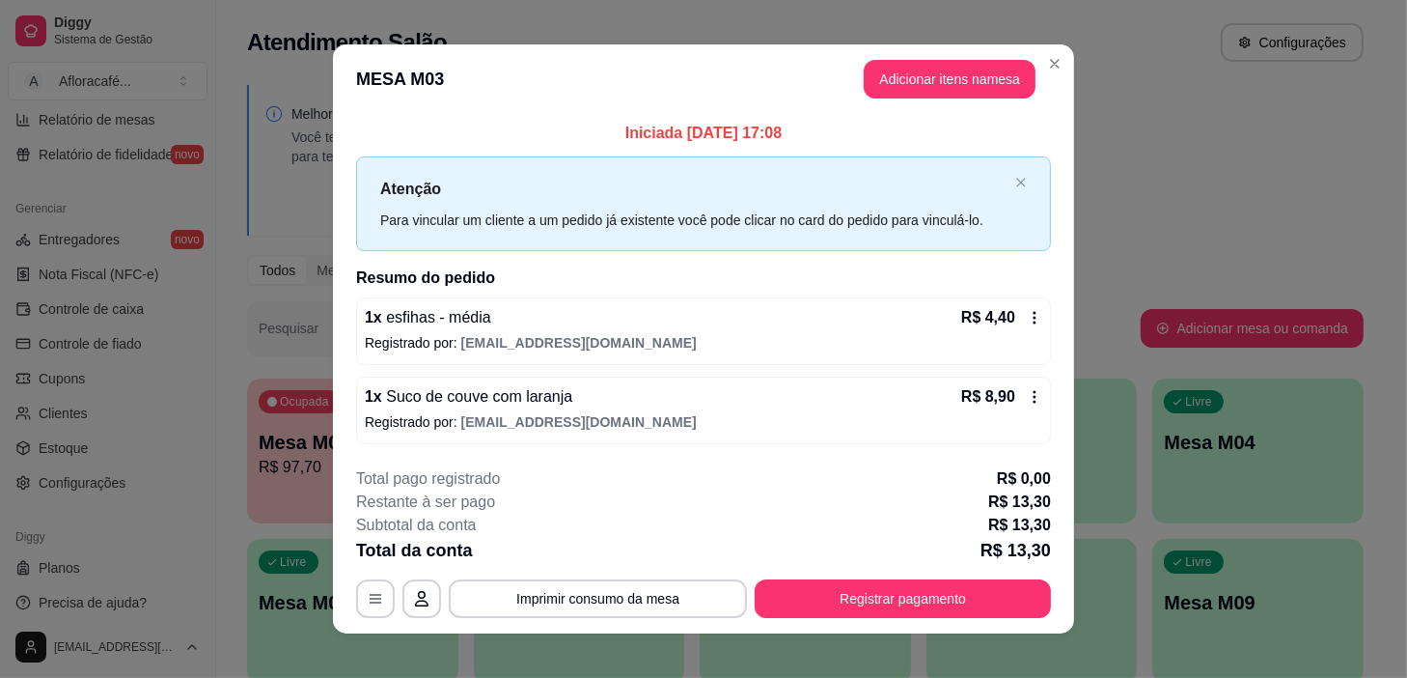
scroll to position [16, 0]
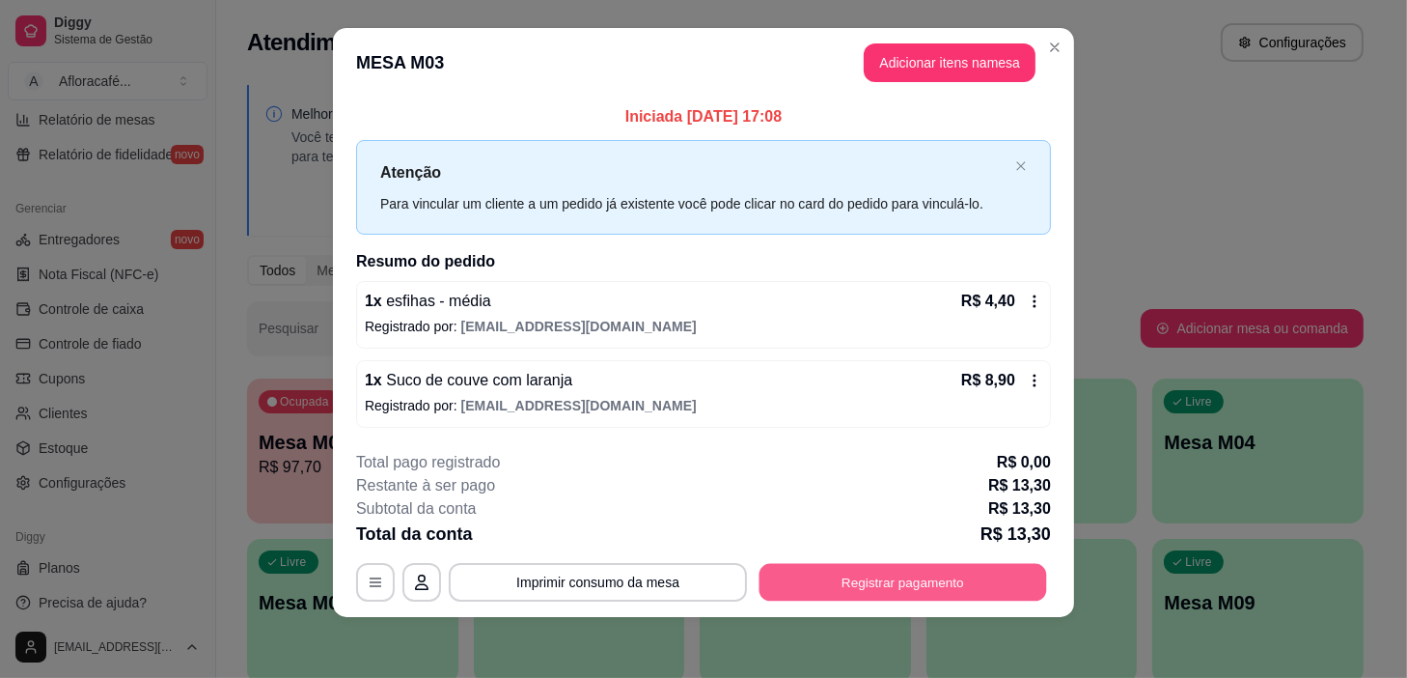
click at [849, 588] on button "Registrar pagamento" at bounding box center [904, 582] width 288 height 38
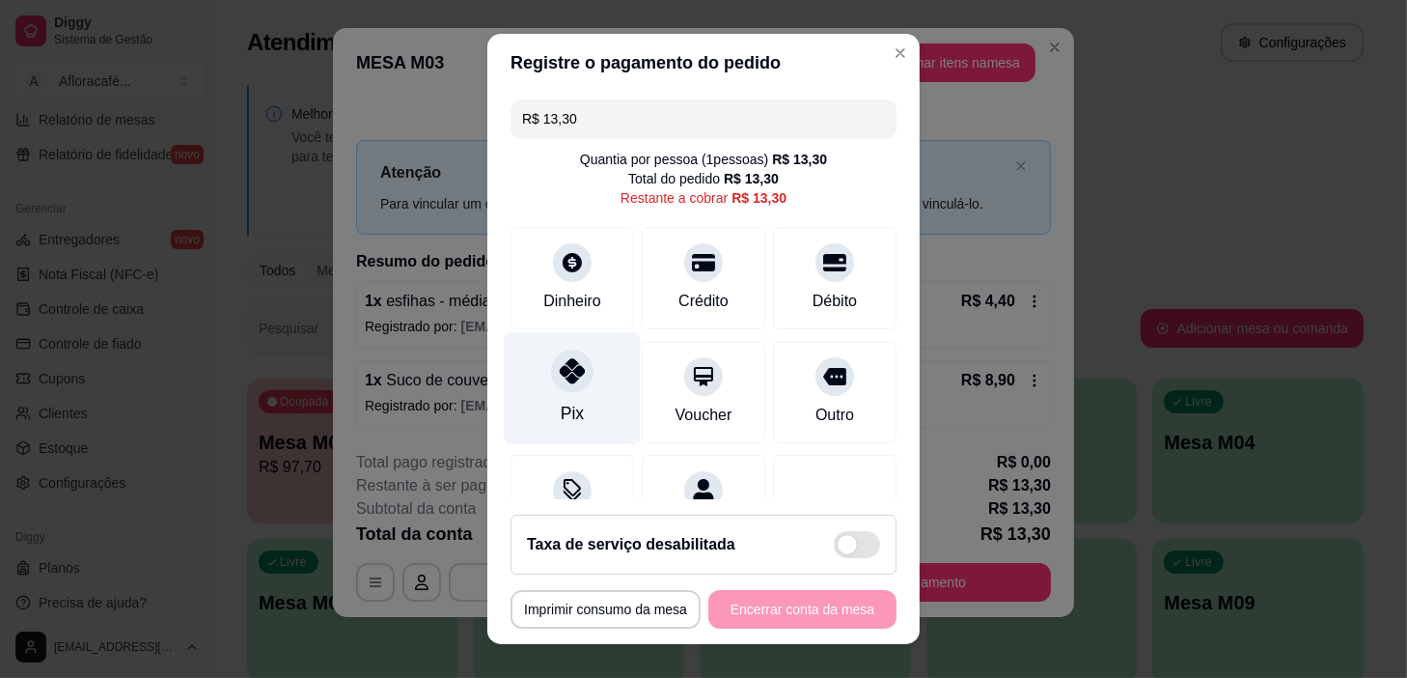
click at [561, 385] on div at bounding box center [572, 371] width 42 height 42
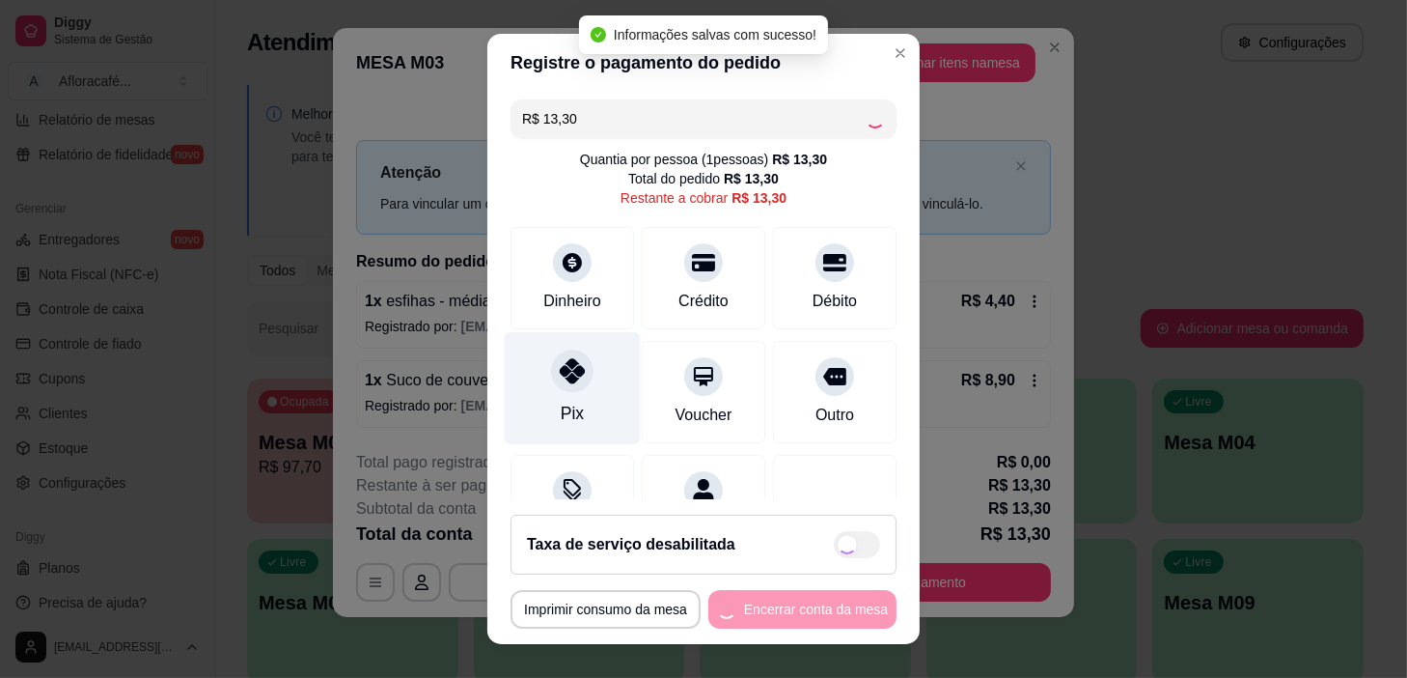
type input "R$ 0,00"
